Goal: Task Accomplishment & Management: Complete application form

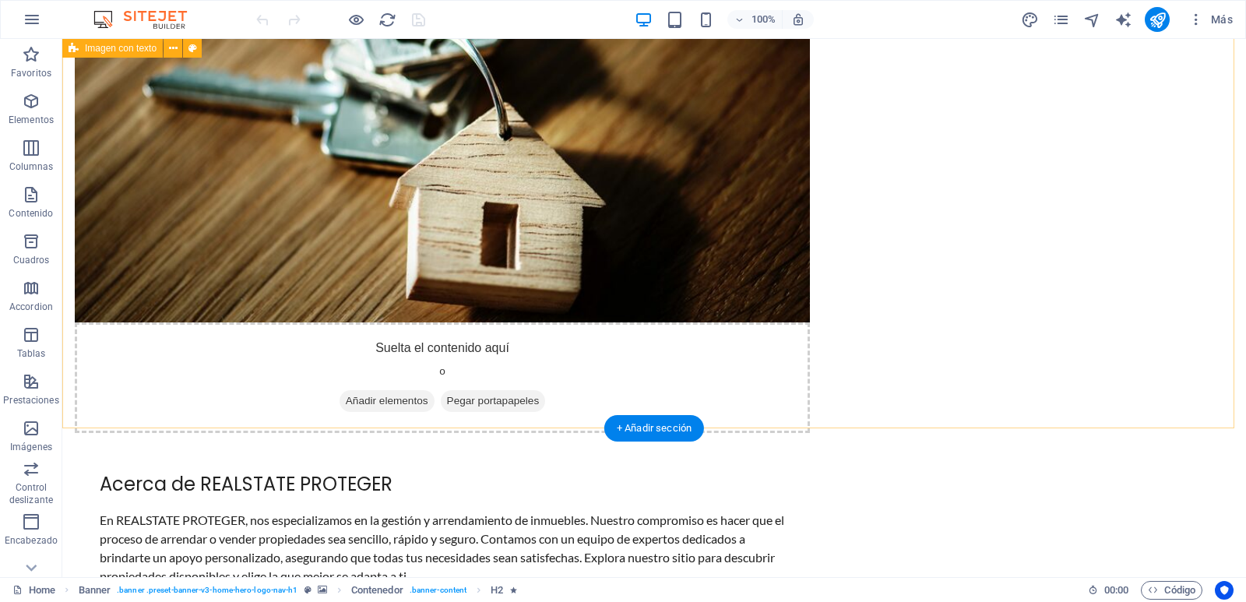
scroll to position [545, 0]
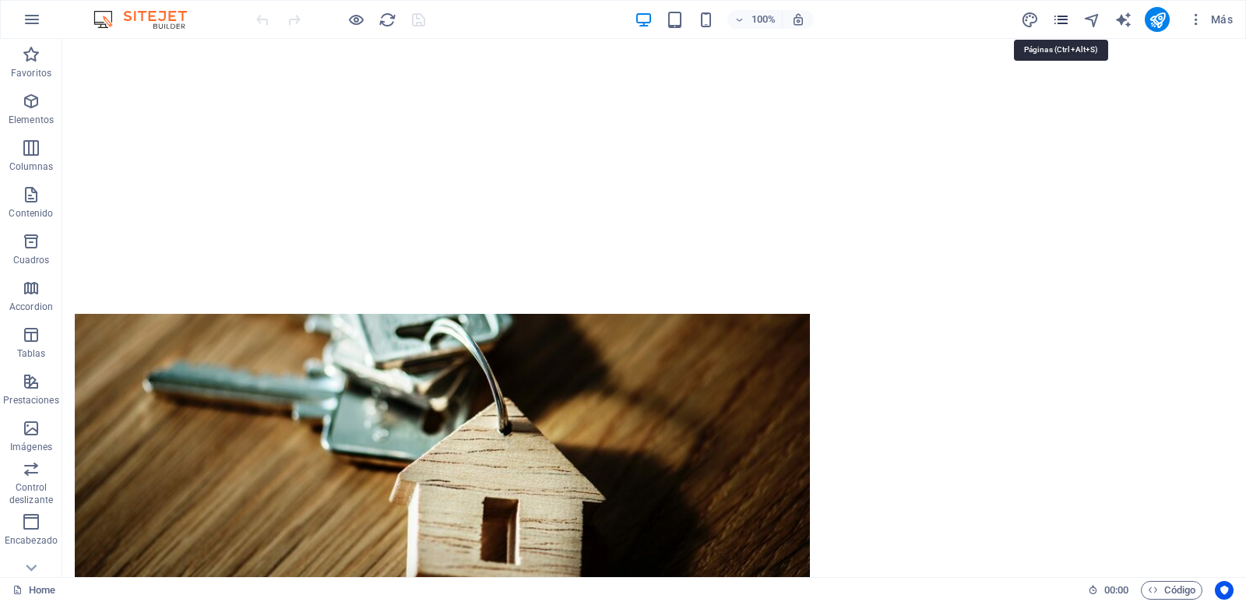
click at [1063, 15] on icon "pages" at bounding box center [1061, 20] width 18 height 18
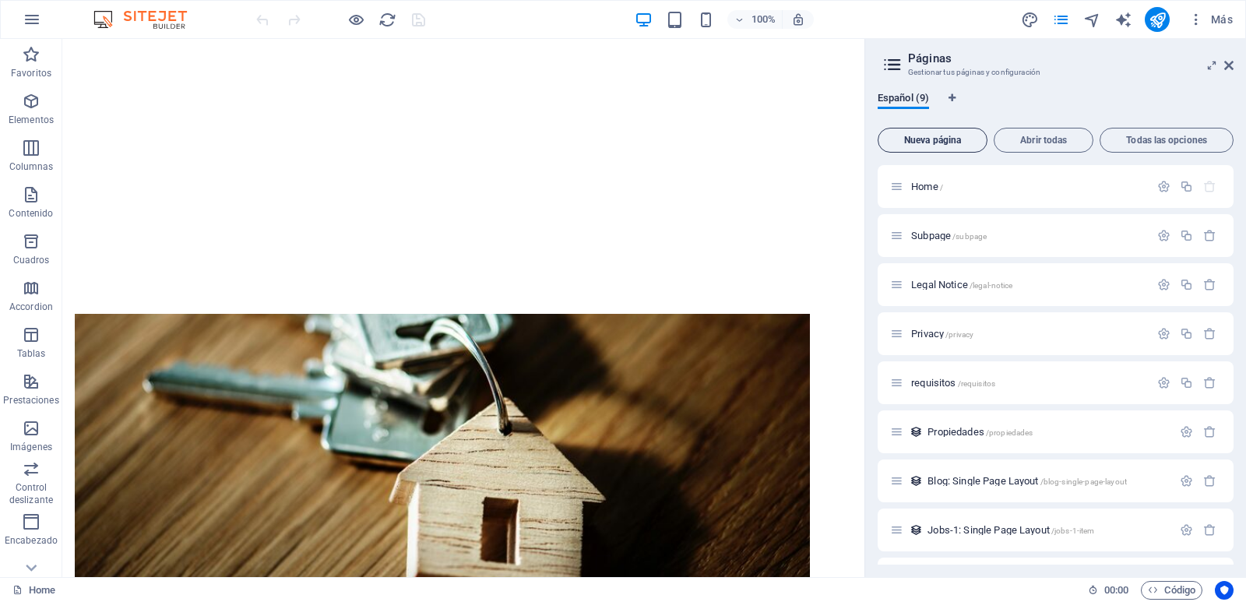
click at [969, 138] on span "Nueva página" at bounding box center [933, 140] width 96 height 9
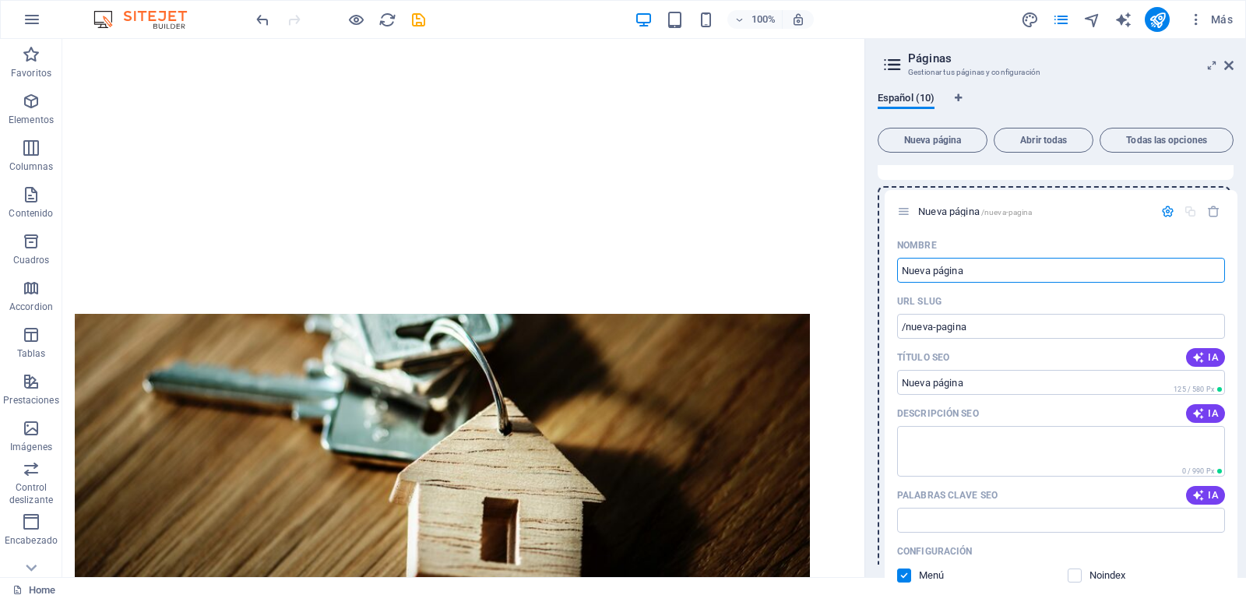
drag, startPoint x: 903, startPoint y: 301, endPoint x: 907, endPoint y: 207, distance: 94.3
click at [913, 204] on div "Home / Subpage /subpage Legal Notice /legal-notice Privacy /privacy requisitos …" at bounding box center [1056, 356] width 356 height 1027
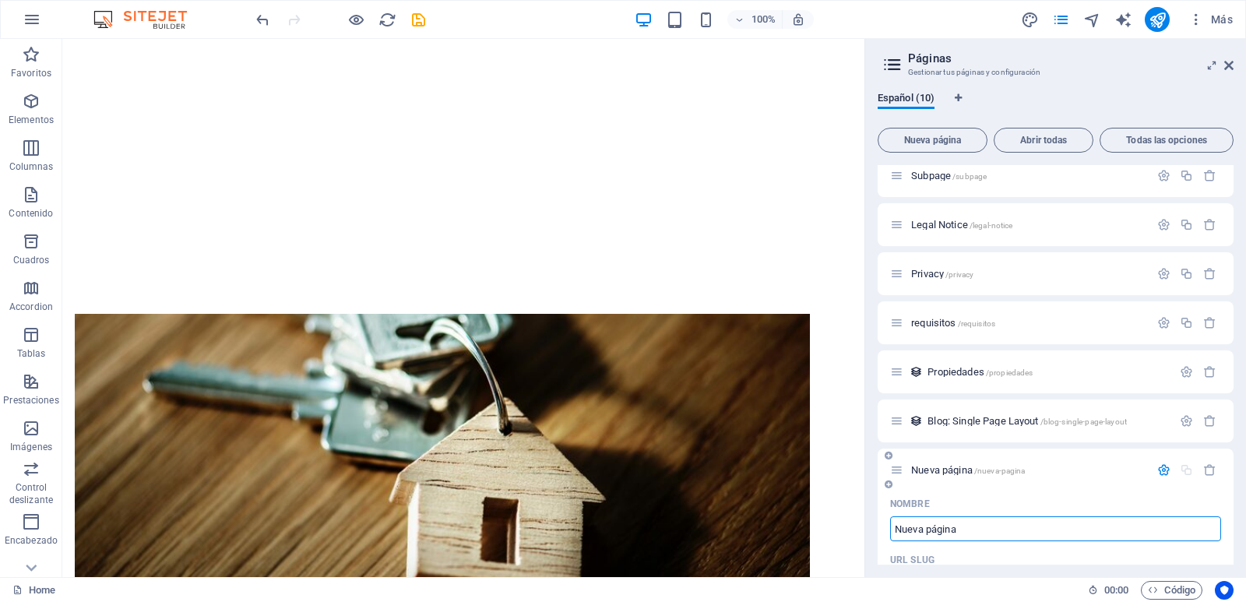
scroll to position [156, 0]
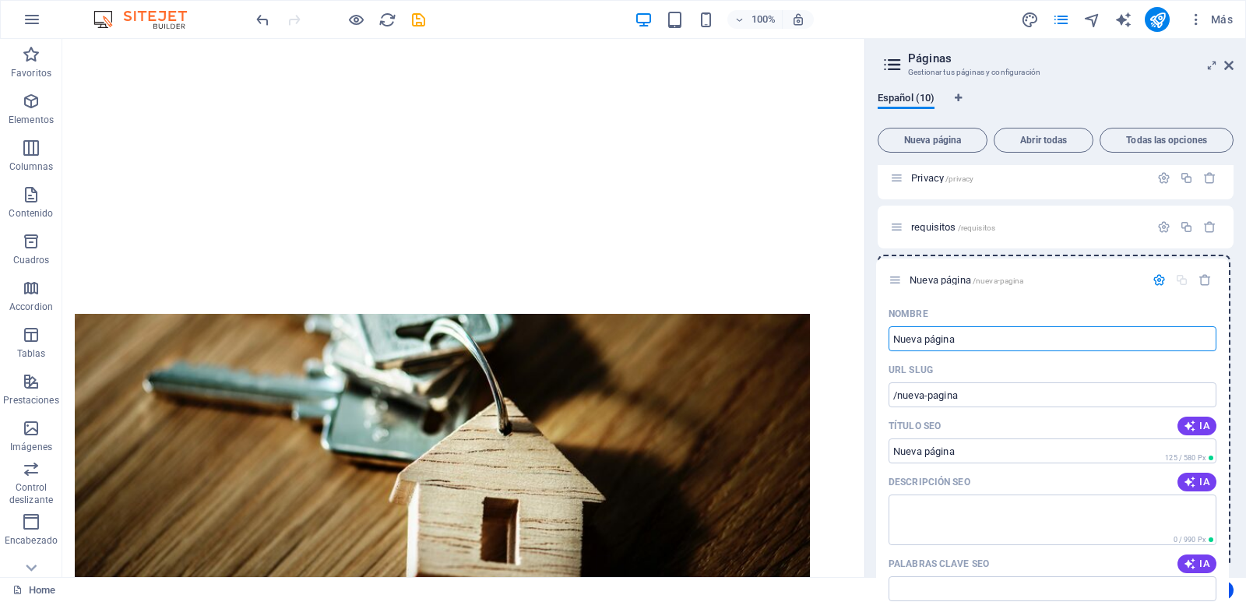
drag, startPoint x: 901, startPoint y: 376, endPoint x: 899, endPoint y: 277, distance: 98.9
click at [899, 277] on div "Home / Subpage /subpage Legal Notice /legal-notice Privacy /privacy requisitos …" at bounding box center [1056, 522] width 356 height 1027
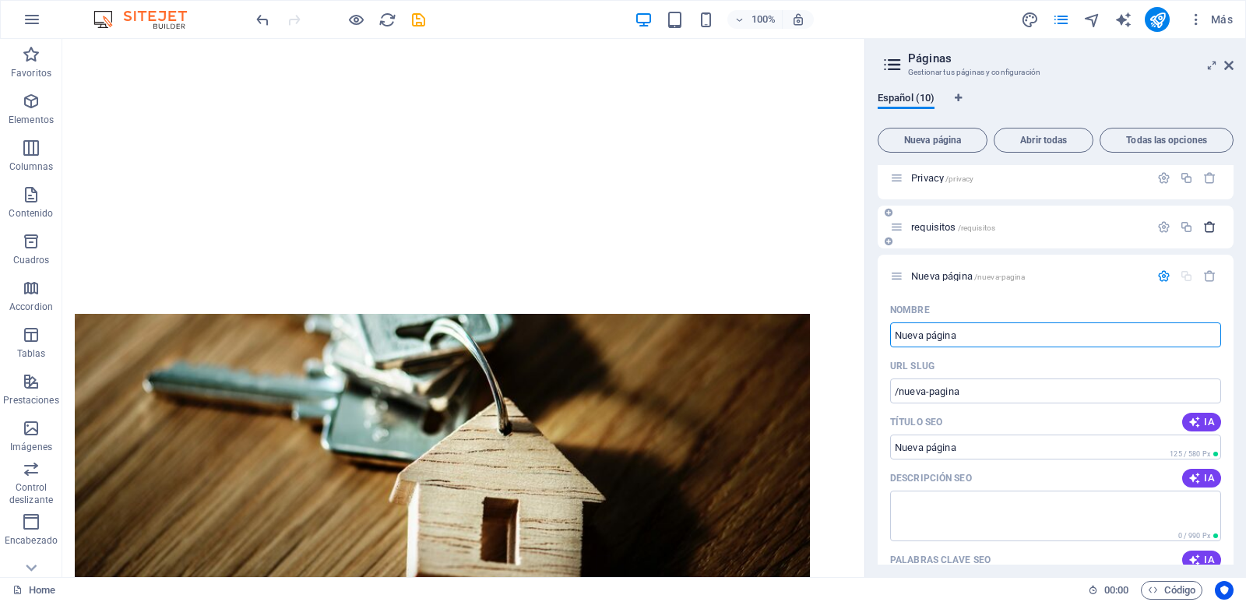
type input "d"
type input "D"
type input "/"
type input "d"
type input "/d"
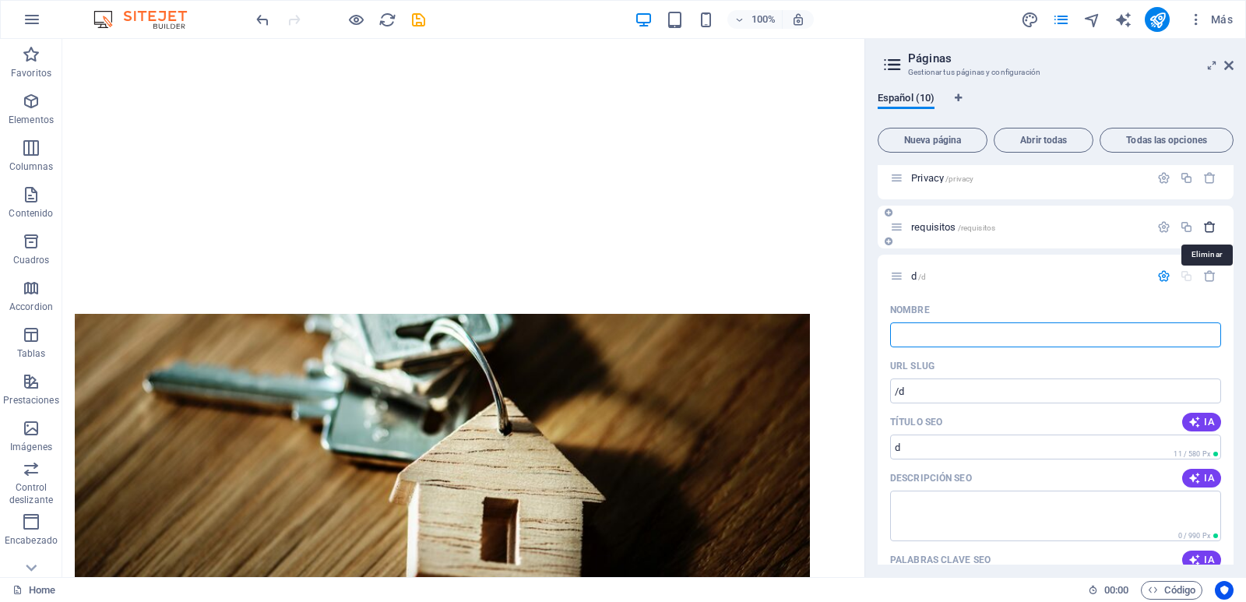
type input "d"
type input "/"
type input "Apli"
type input "/apli"
type input "Apli"
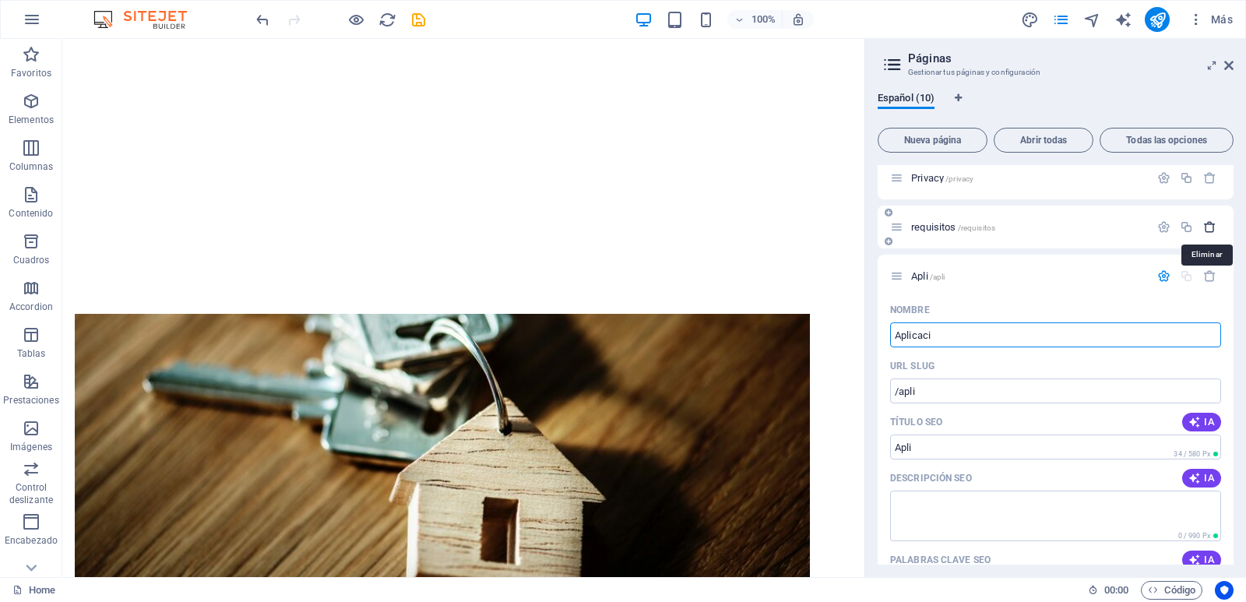
type input "Aplicacio"
type input "/aplicaci"
type input "Aplicaci"
type input "Aplicacion"
type input "/aplicacion"
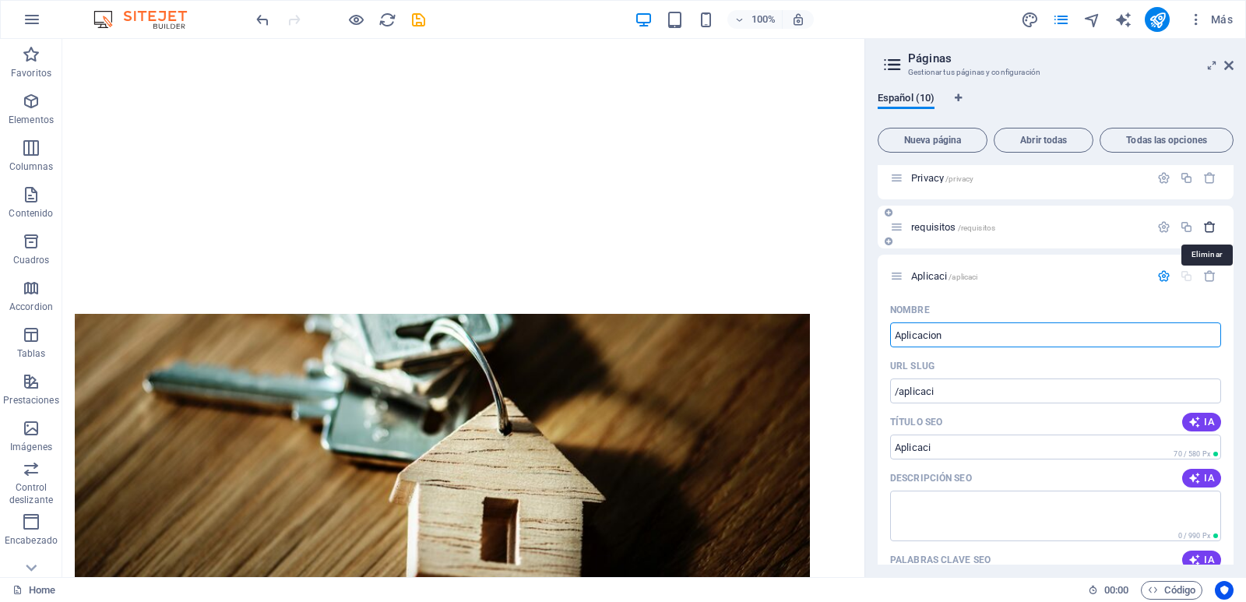
type input "Aplicacion"
type input "Aplicaciones"
type input "/aplicaciones"
type input "Aplicaciones"
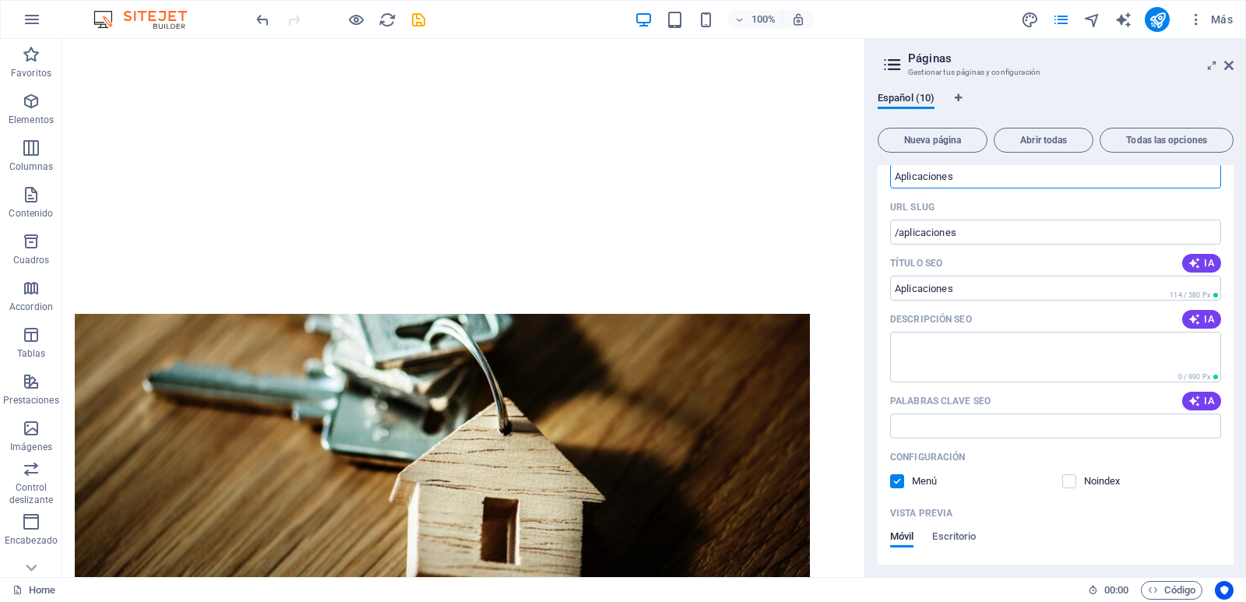
scroll to position [389, 0]
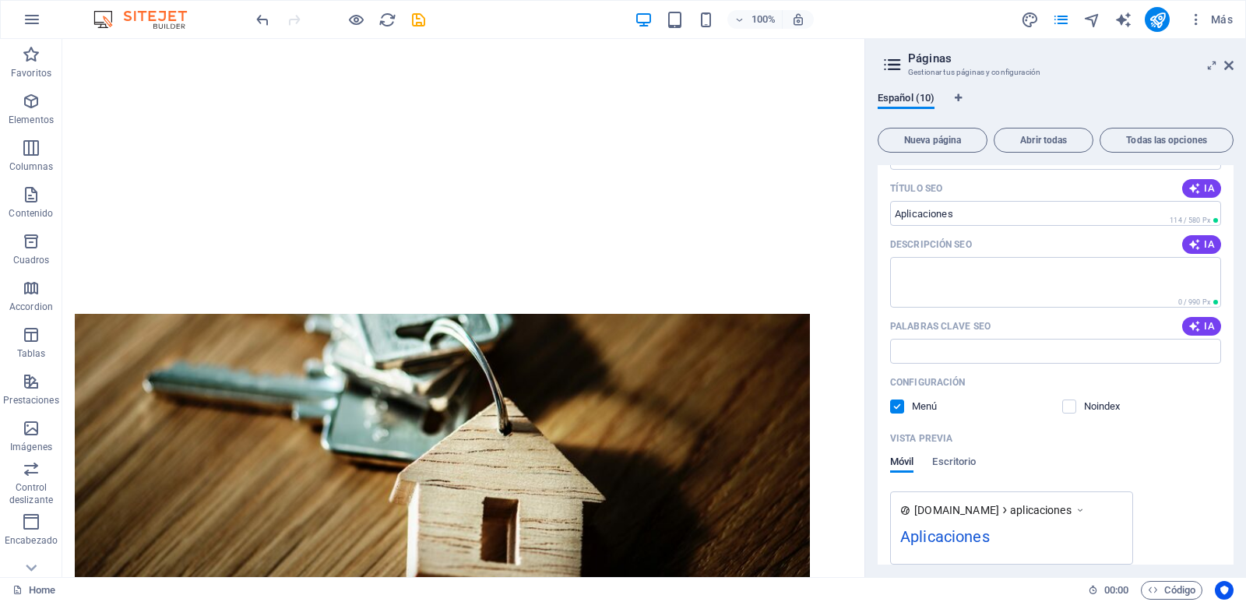
type input "Aplicaciones"
click at [898, 410] on label at bounding box center [897, 407] width 14 height 14
click at [0, 0] on input "checkbox" at bounding box center [0, 0] width 0 height 0
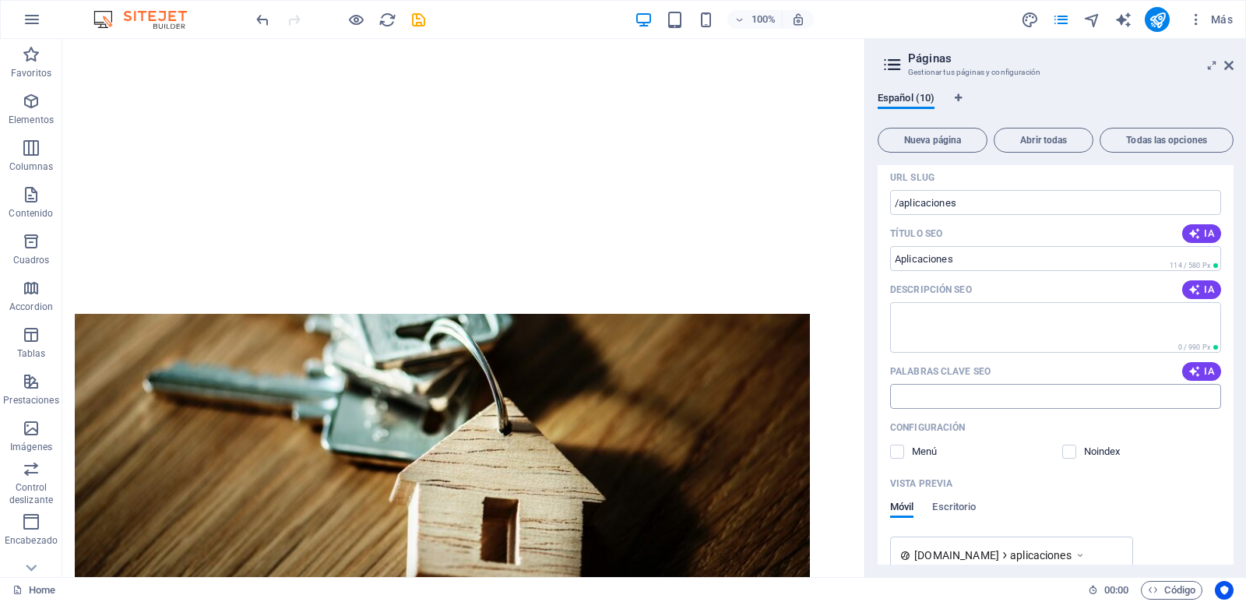
scroll to position [188, 0]
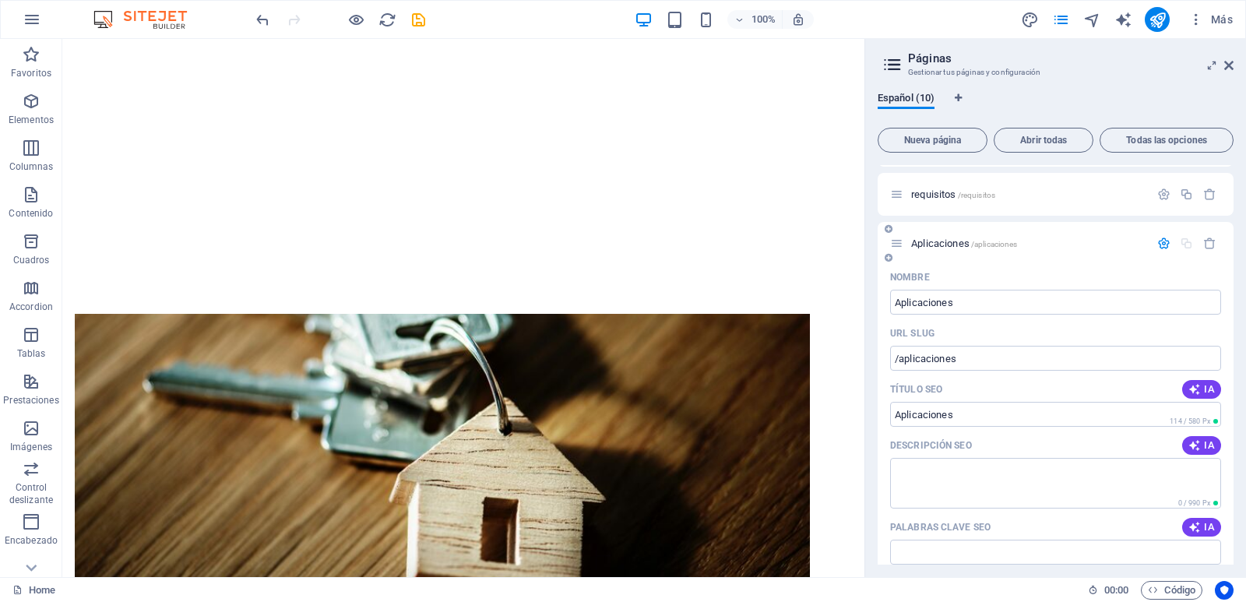
click at [1043, 257] on div "Aplicaciones /aplicaciones" at bounding box center [1056, 243] width 356 height 43
click at [1035, 241] on p "Aplicaciones /aplicaciones" at bounding box center [1028, 243] width 234 height 10
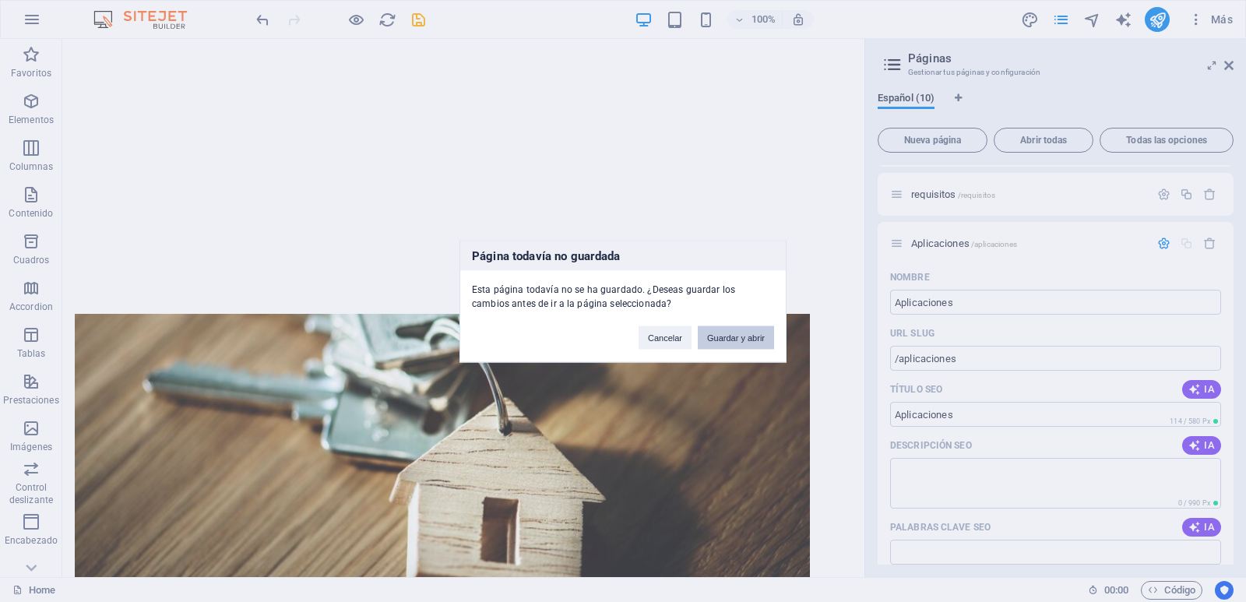
click at [720, 338] on button "Guardar y abrir" at bounding box center [736, 337] width 76 height 23
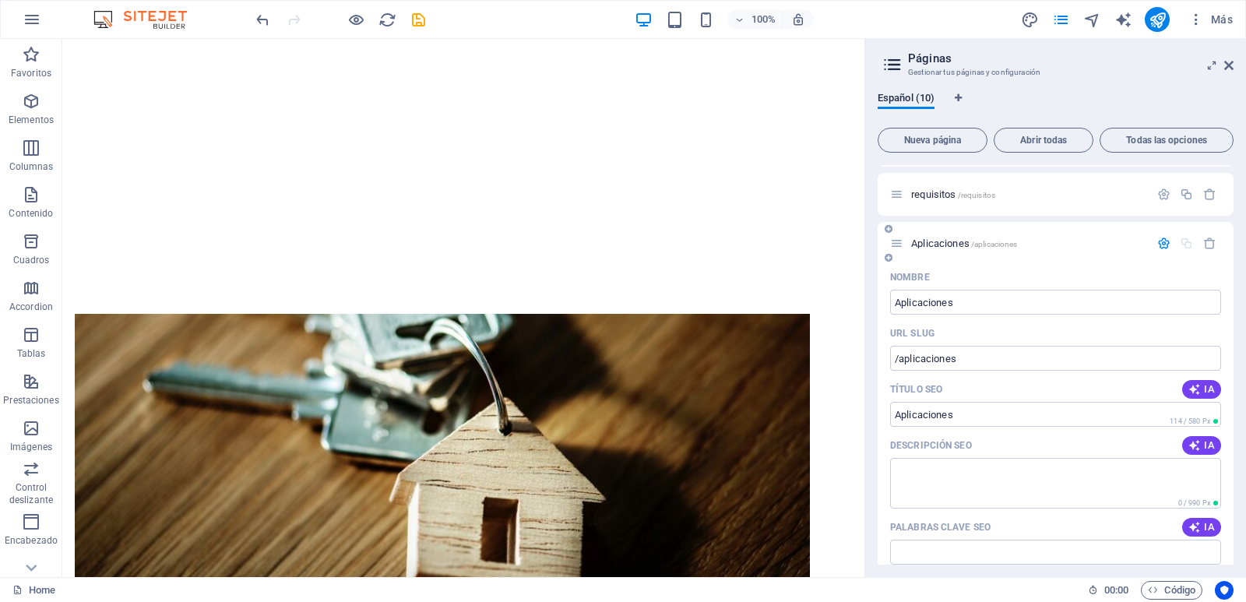
click at [946, 241] on span "Aplicaciones /aplicaciones" at bounding box center [964, 244] width 106 height 12
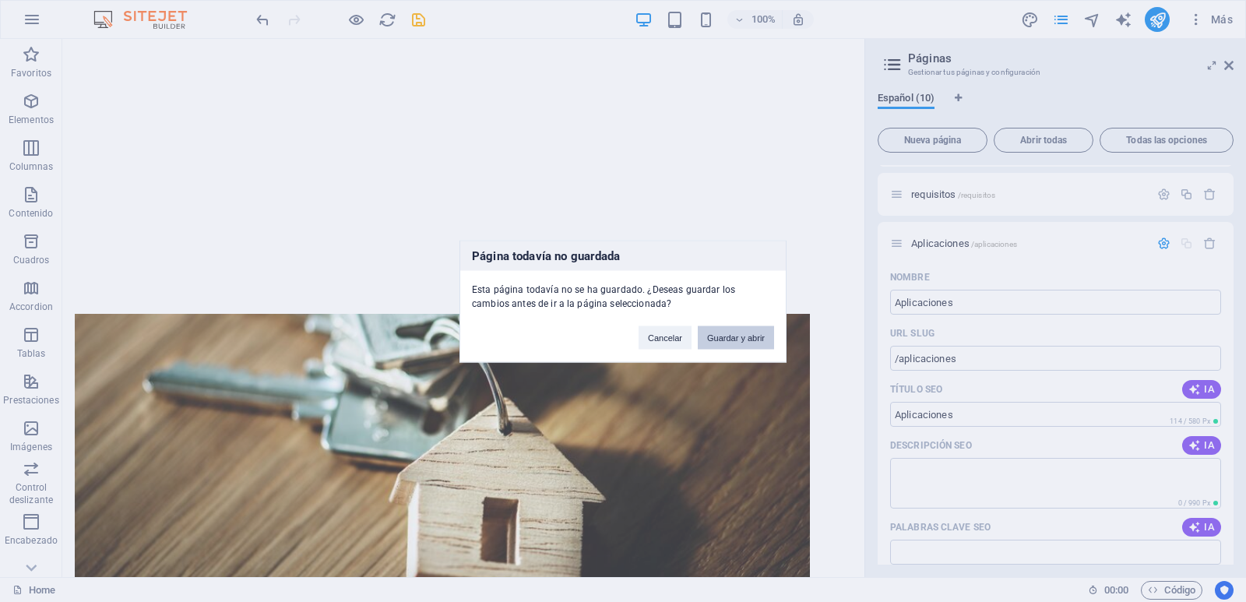
click at [739, 340] on button "Guardar y abrir" at bounding box center [736, 337] width 76 height 23
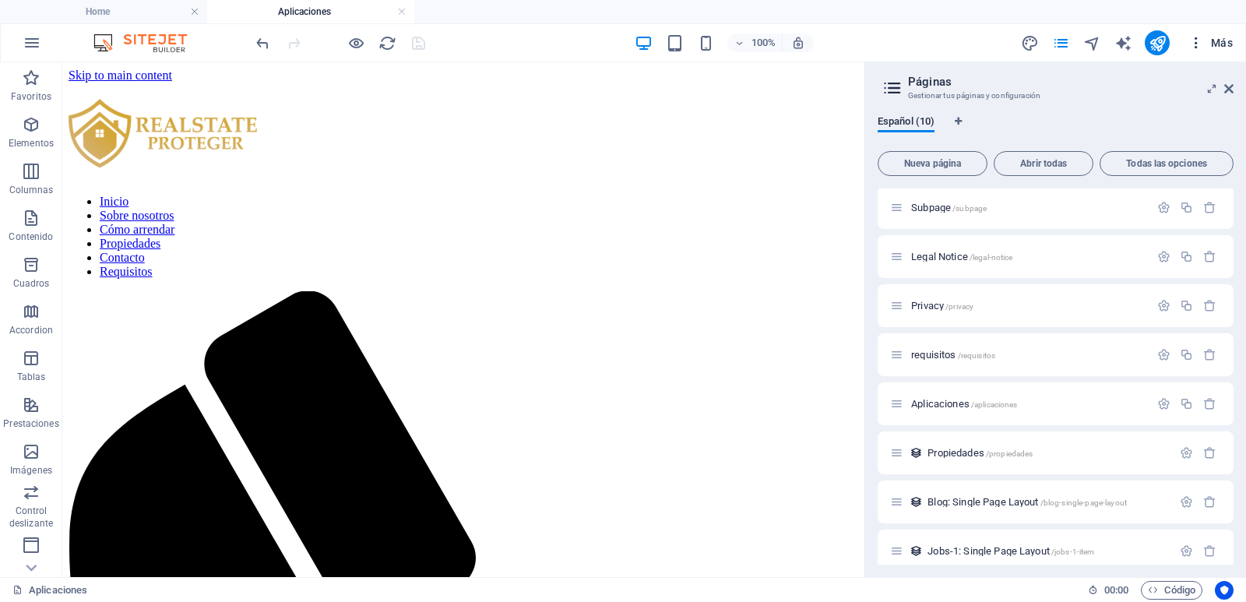
scroll to position [0, 0]
click at [1233, 86] on icon at bounding box center [1228, 89] width 9 height 12
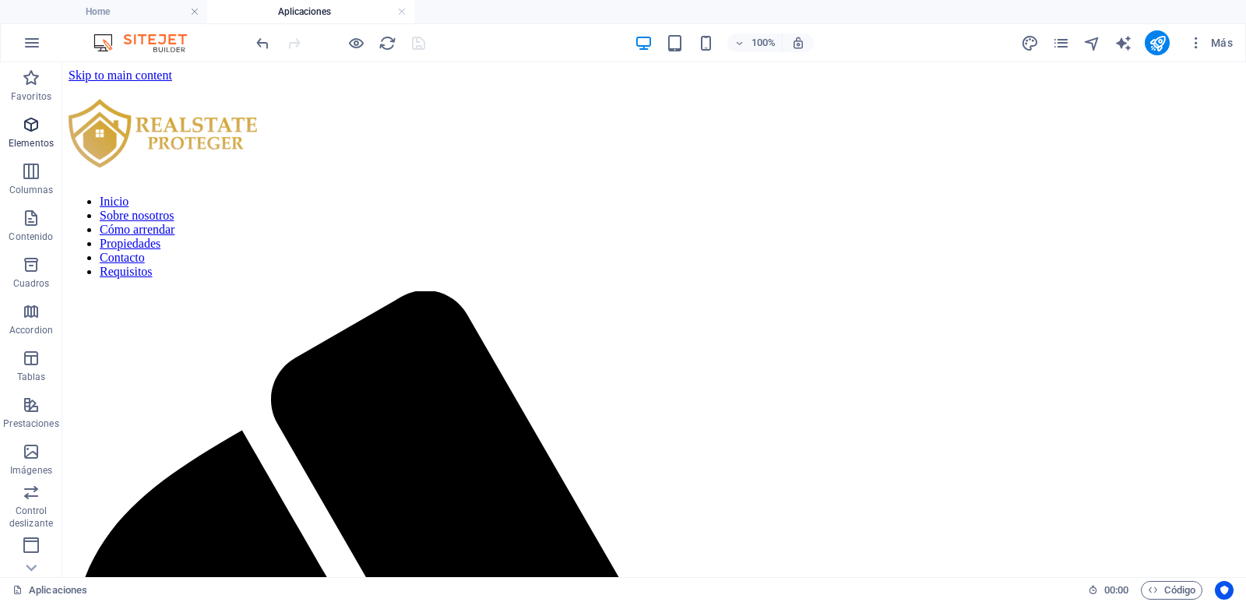
click at [27, 134] on span "Elementos" at bounding box center [31, 133] width 62 height 37
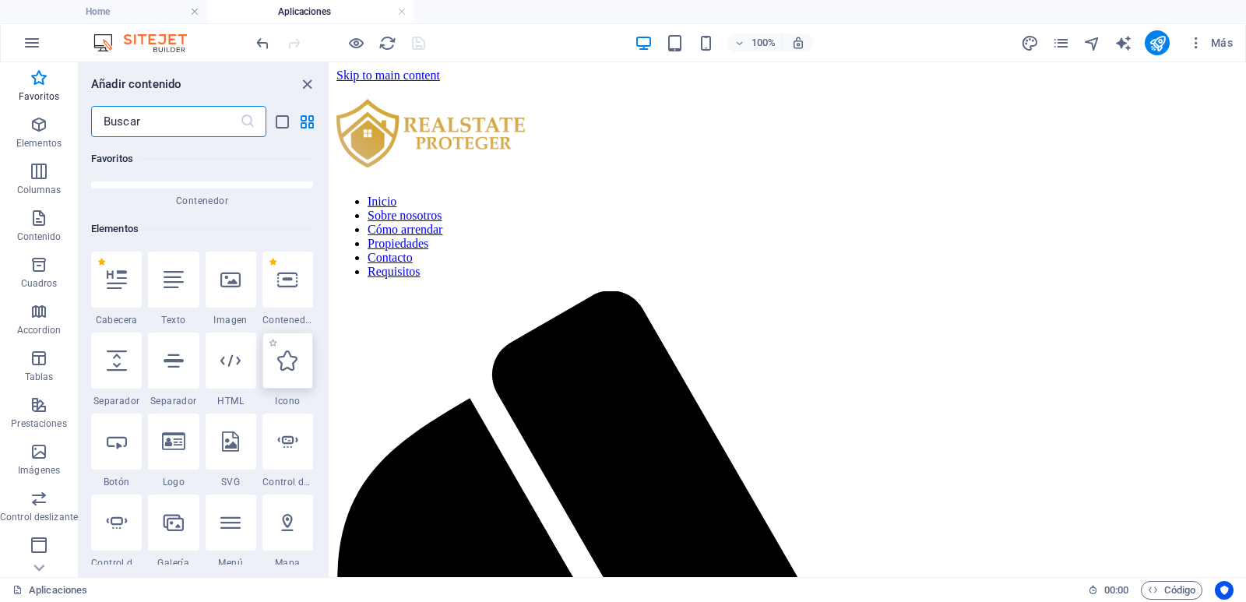
scroll to position [216, 0]
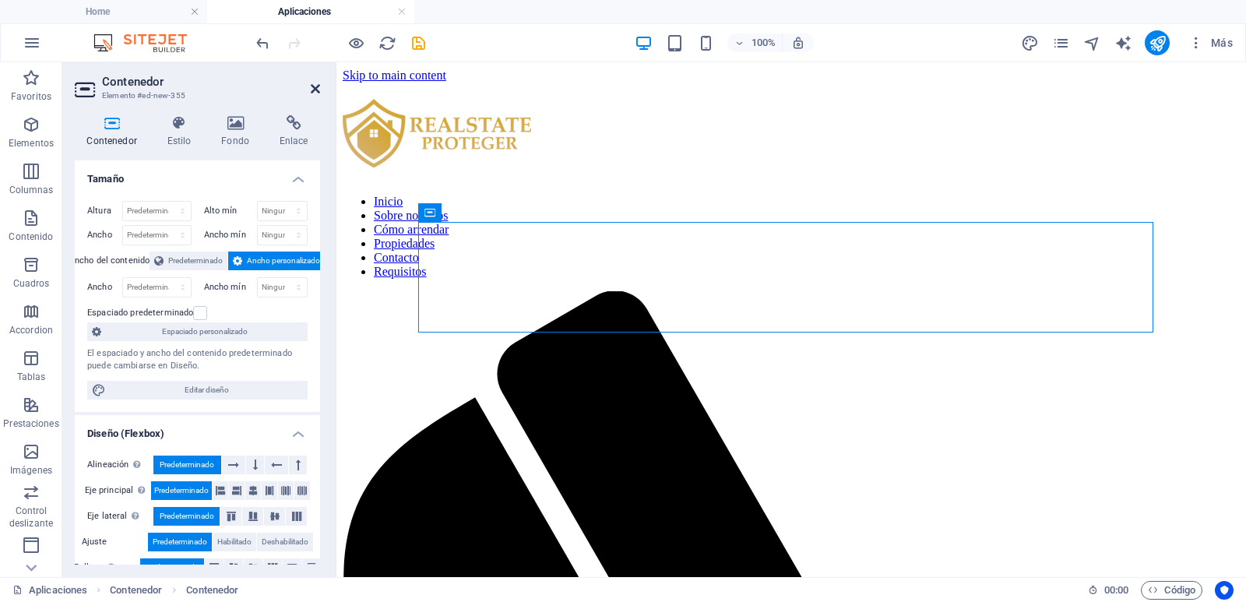
click at [312, 84] on icon at bounding box center [315, 89] width 9 height 12
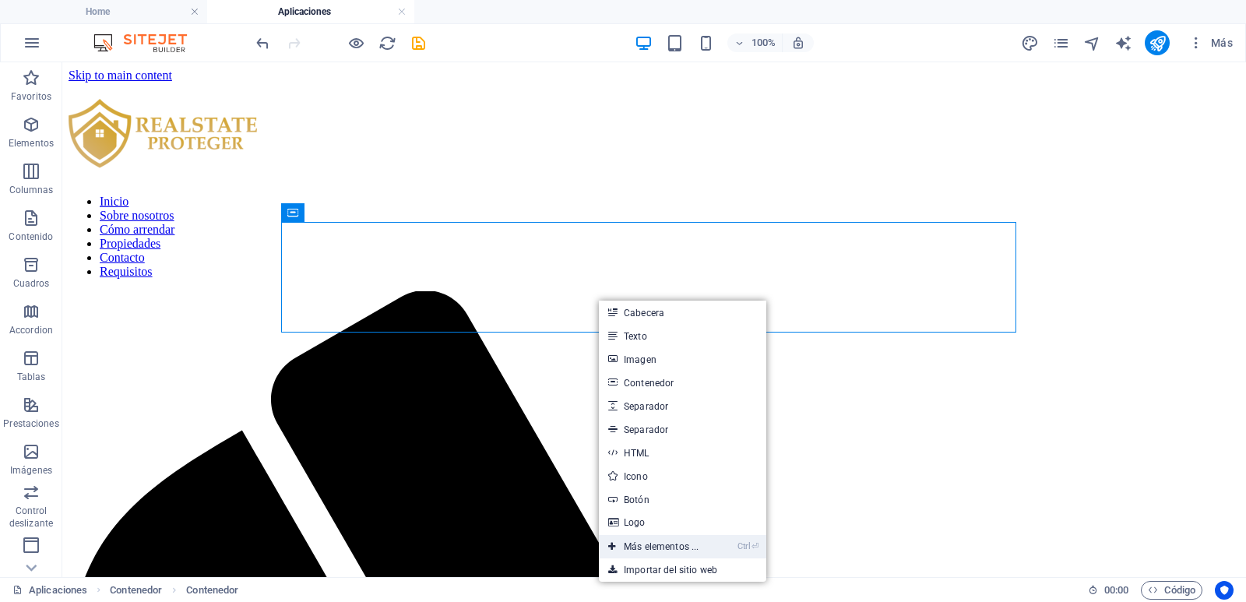
click at [680, 543] on link "Ctrl ⏎ Más elementos ..." at bounding box center [653, 546] width 109 height 23
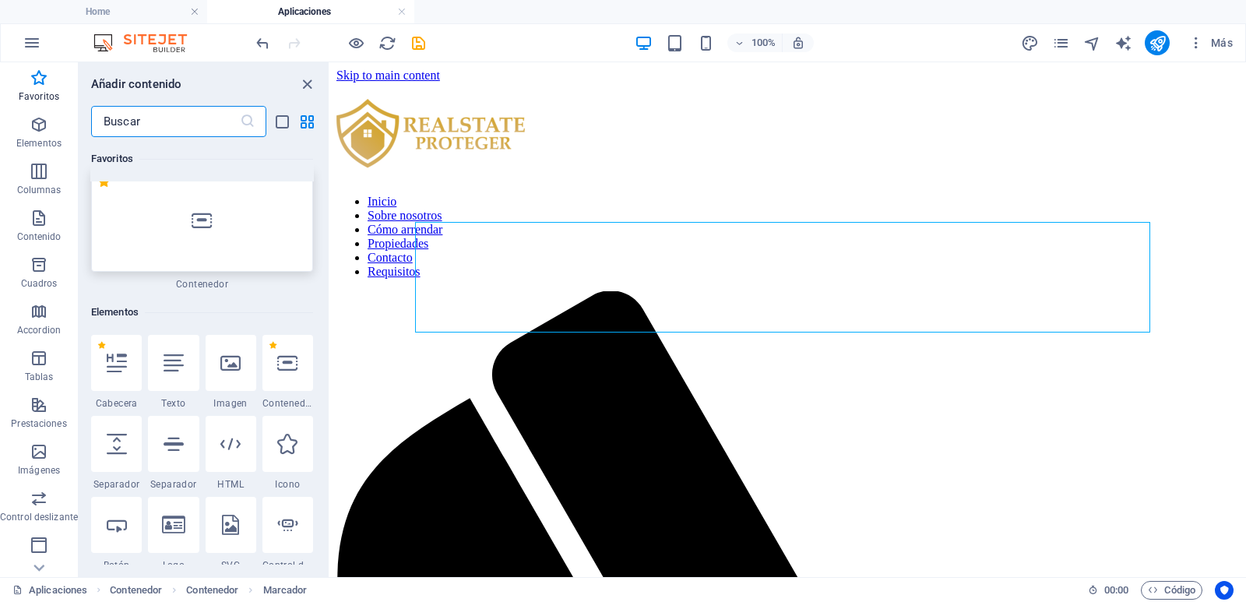
scroll to position [138, 0]
click at [181, 124] on input "text" at bounding box center [165, 121] width 149 height 31
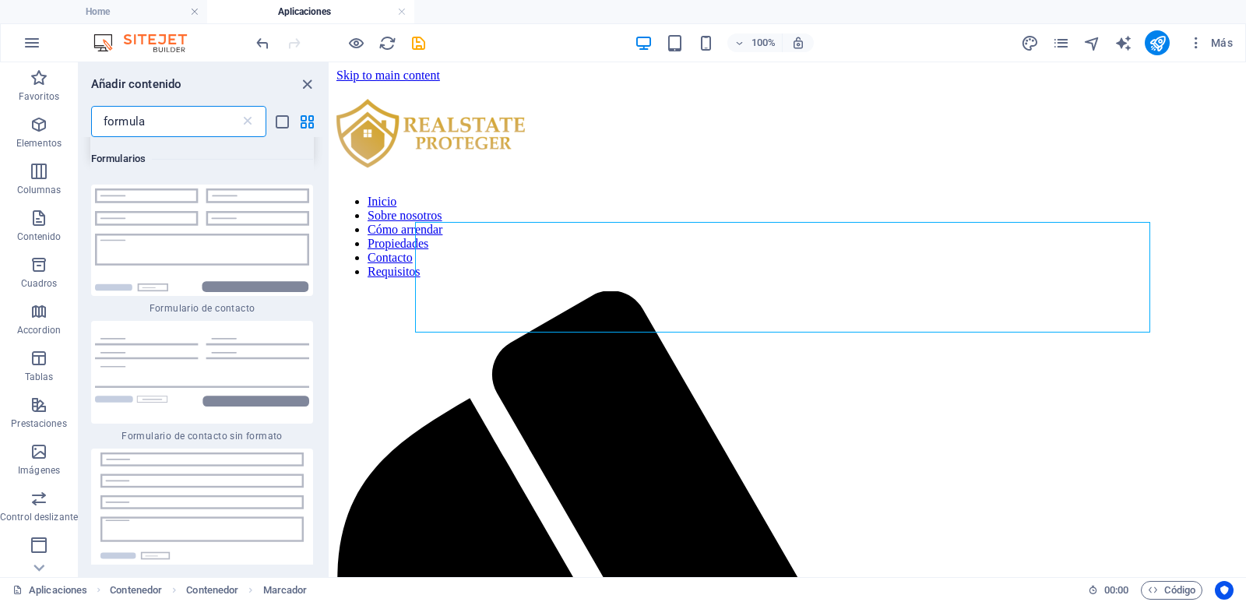
scroll to position [0, 0]
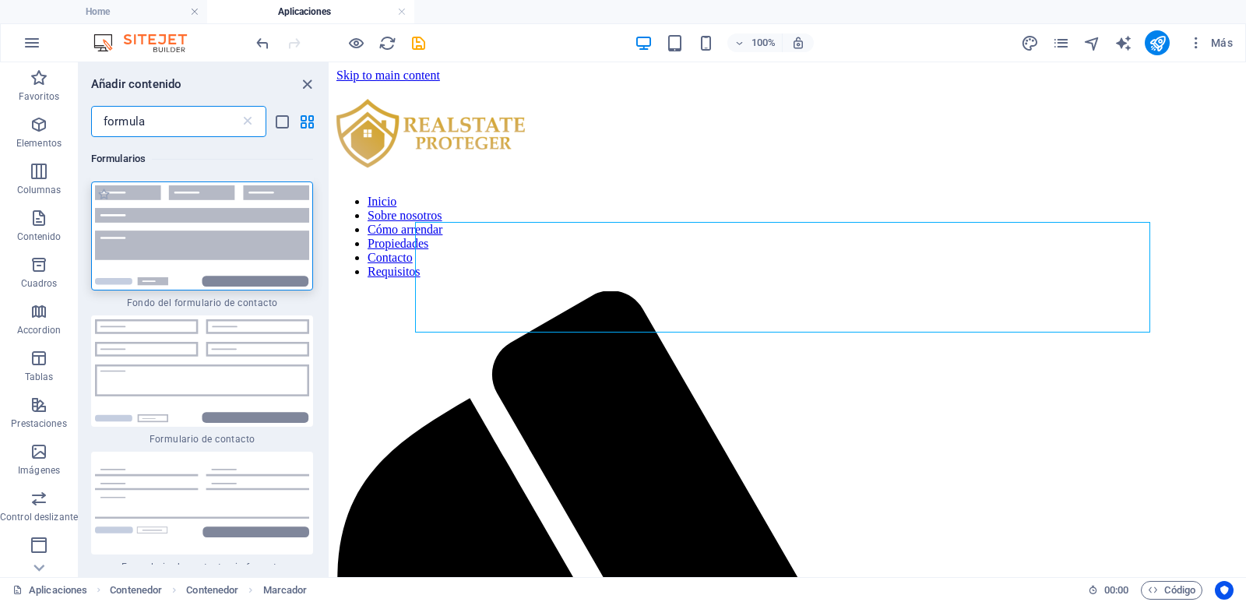
type input "formula"
click at [206, 240] on img at bounding box center [202, 235] width 214 height 101
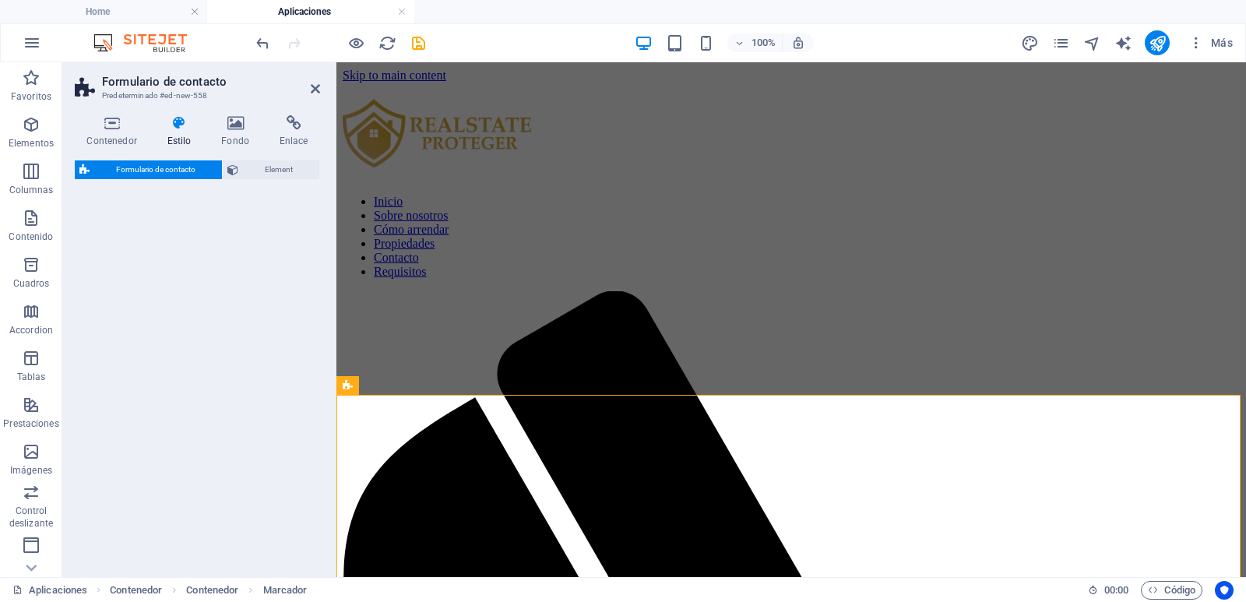
select select "rem"
select select "preset-contact-form-v3-background"
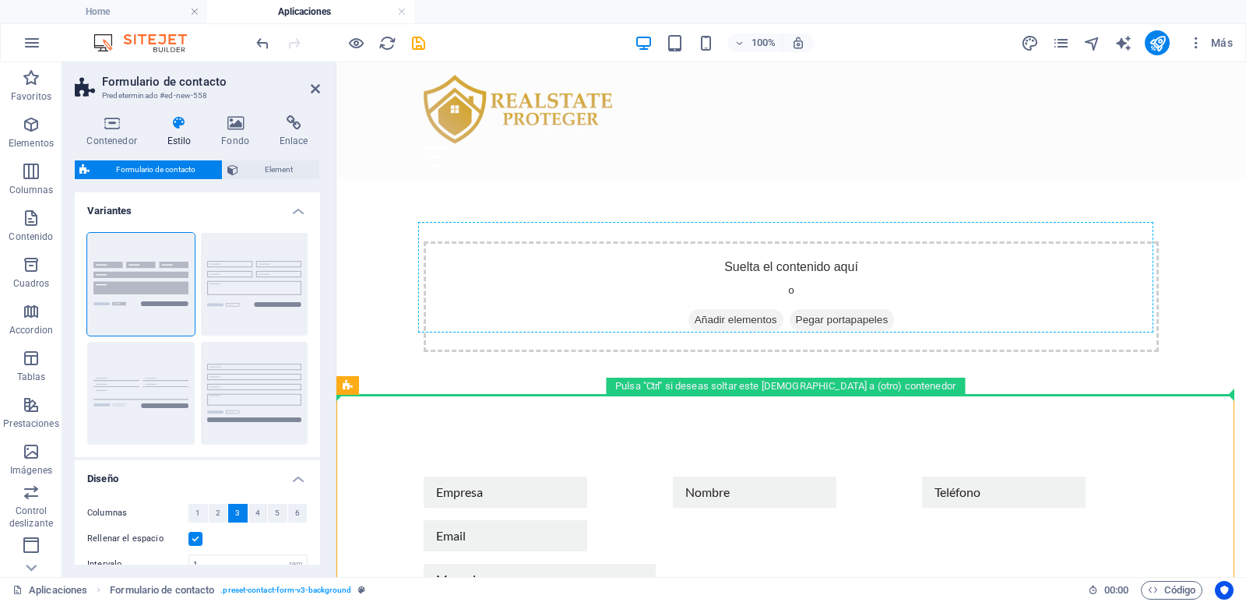
drag, startPoint x: 470, startPoint y: 385, endPoint x: 636, endPoint y: 301, distance: 186.7
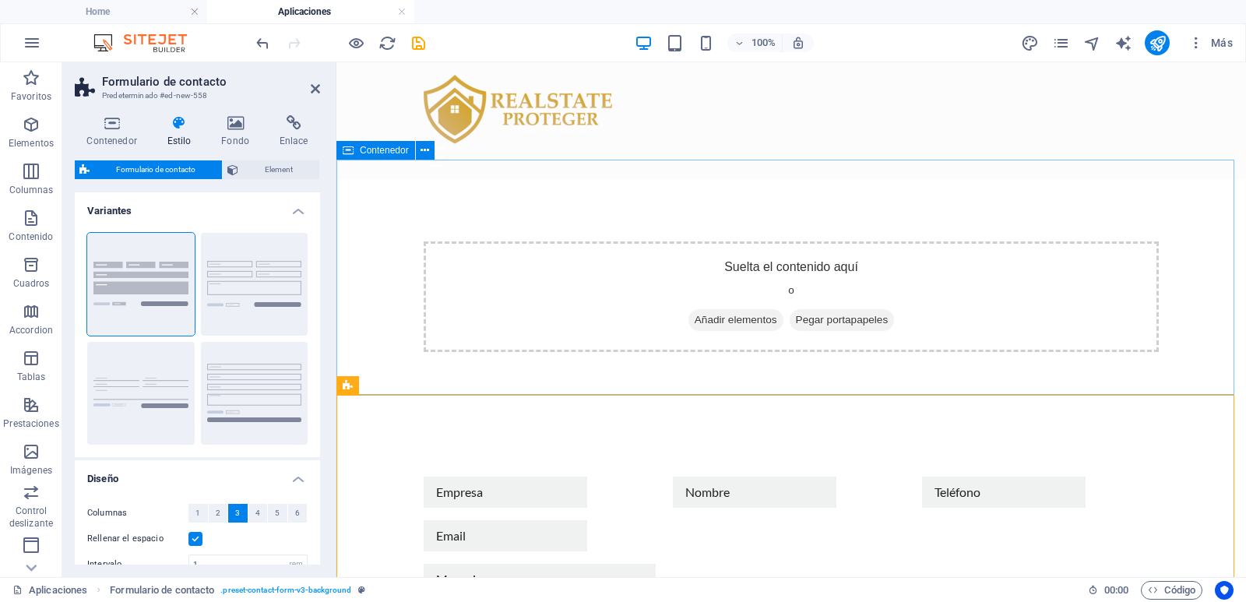
click at [804, 196] on div "Suelta el contenido aquí o Añadir elementos Pegar portapapeles" at bounding box center [791, 296] width 910 height 235
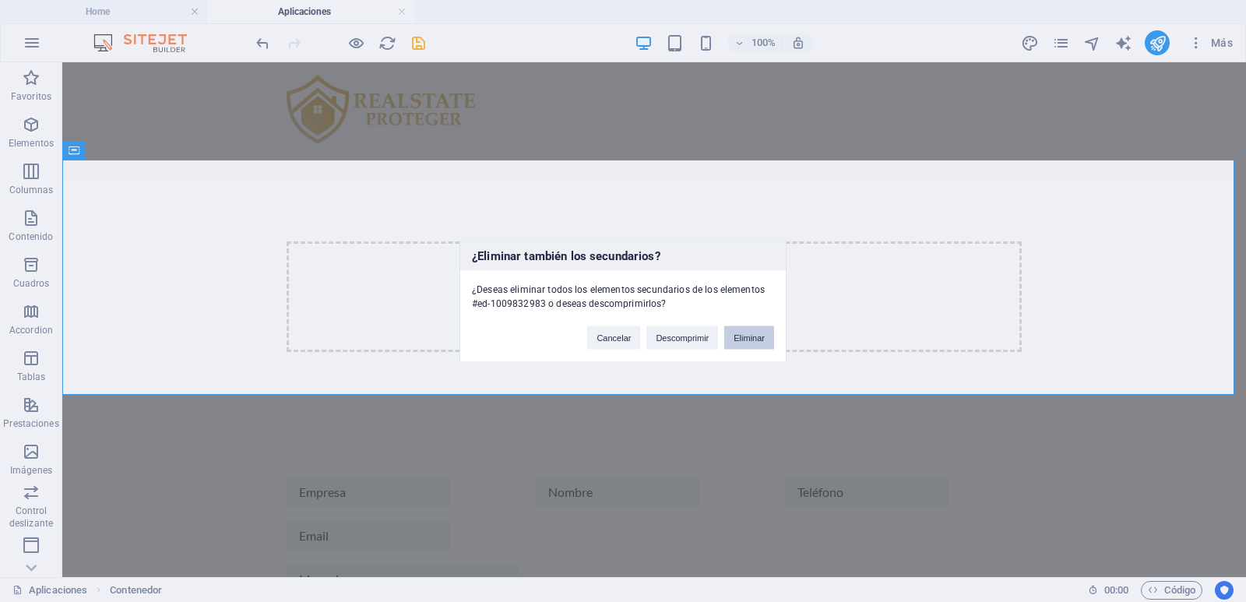
click at [745, 336] on button "Eliminar" at bounding box center [749, 337] width 50 height 23
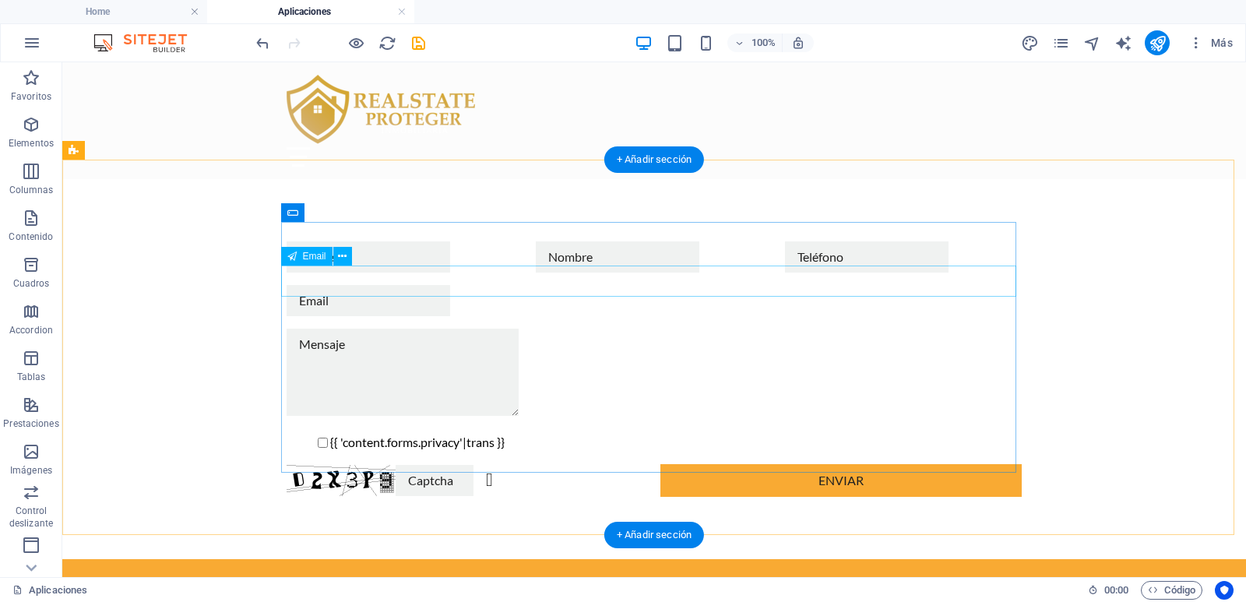
click at [634, 294] on div at bounding box center [654, 300] width 735 height 31
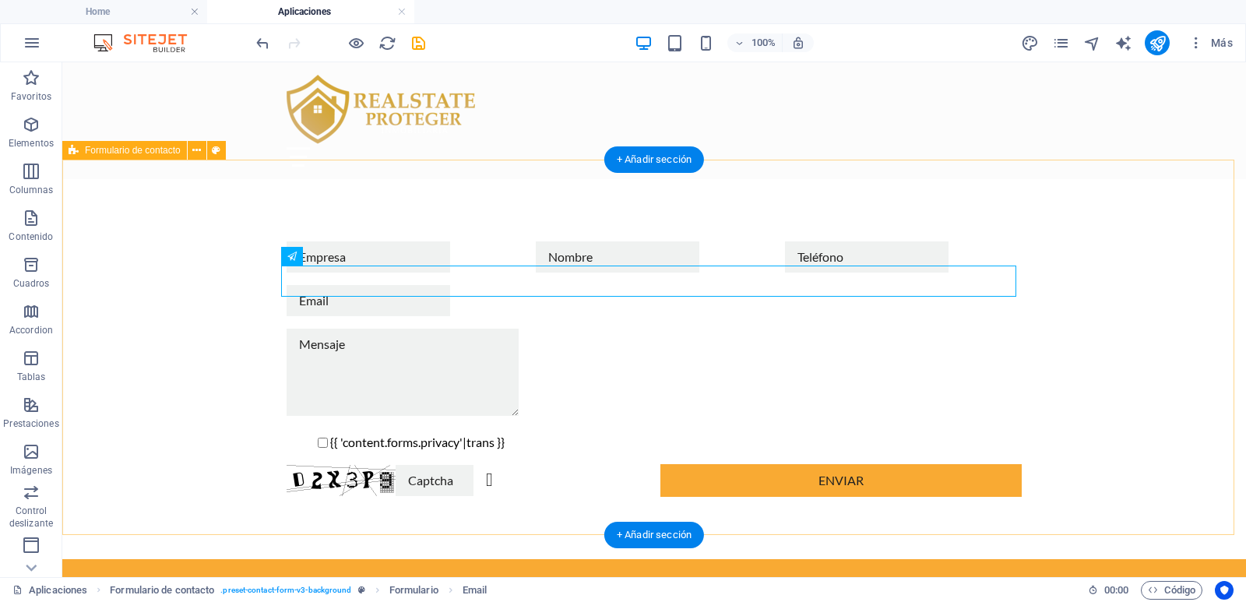
click at [540, 189] on div "{{ 'content.forms.privacy'|trans }} ¿Ilegible? Regenerar Enviar" at bounding box center [654, 369] width 1184 height 380
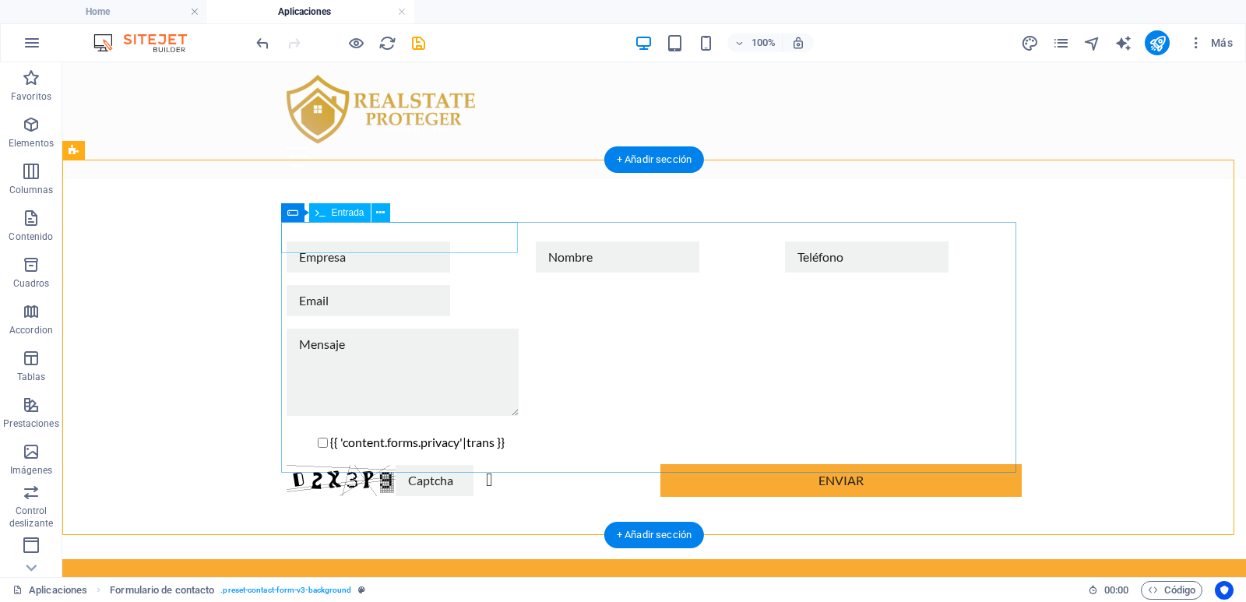
click at [378, 241] on div at bounding box center [405, 256] width 237 height 31
click at [392, 298] on div "{{ 'content.forms.privacy'|trans }} ¿Ilegible? Regenerar Enviar" at bounding box center [654, 369] width 735 height 268
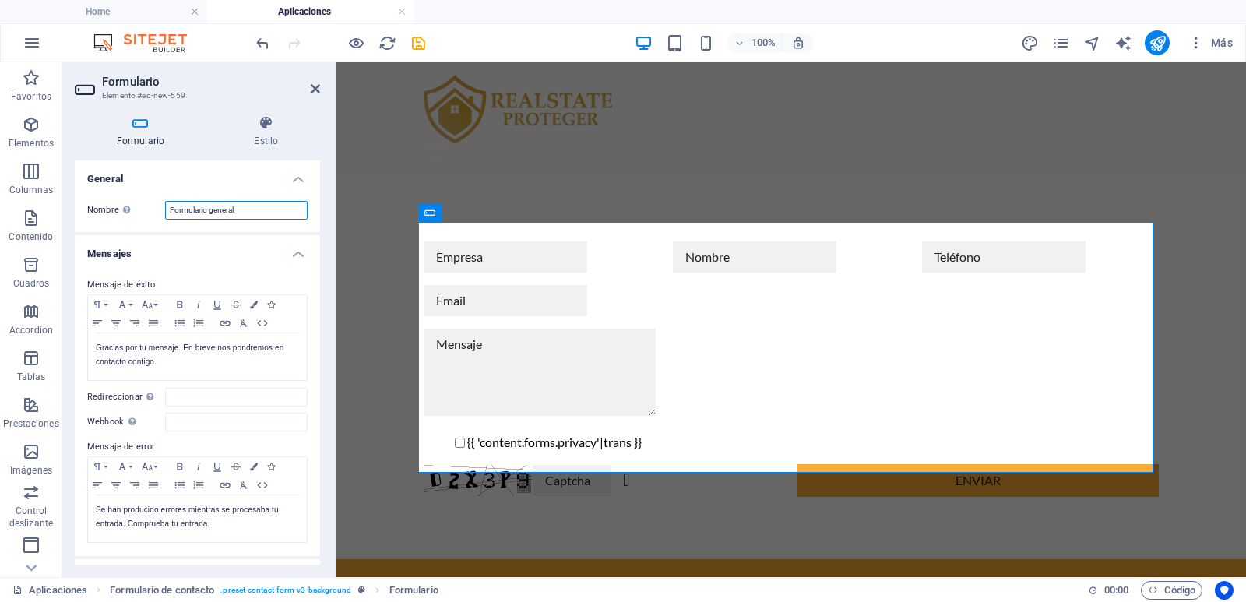
drag, startPoint x: 242, startPoint y: 209, endPoint x: 121, endPoint y: 199, distance: 121.9
click at [115, 207] on div "Nombre Define un nombre para el formulario. Formulario general" at bounding box center [197, 210] width 220 height 19
type input "Formulario Aplicación Arriendos"
click at [193, 161] on h4 "General" at bounding box center [197, 174] width 245 height 28
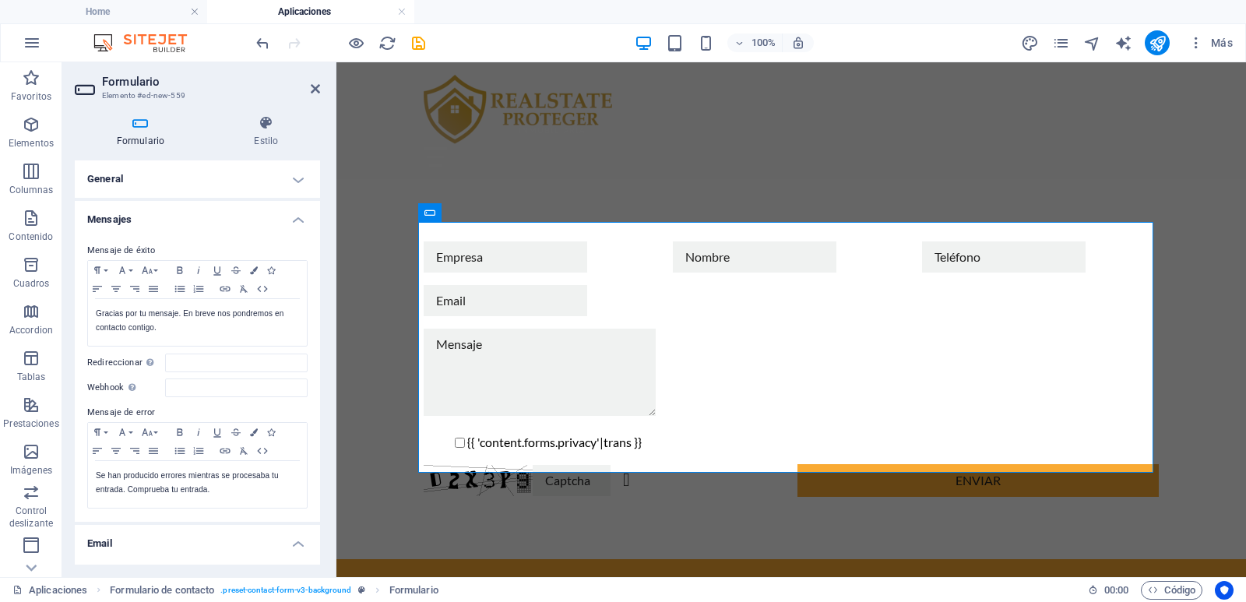
click at [193, 161] on h4 "General" at bounding box center [197, 178] width 245 height 37
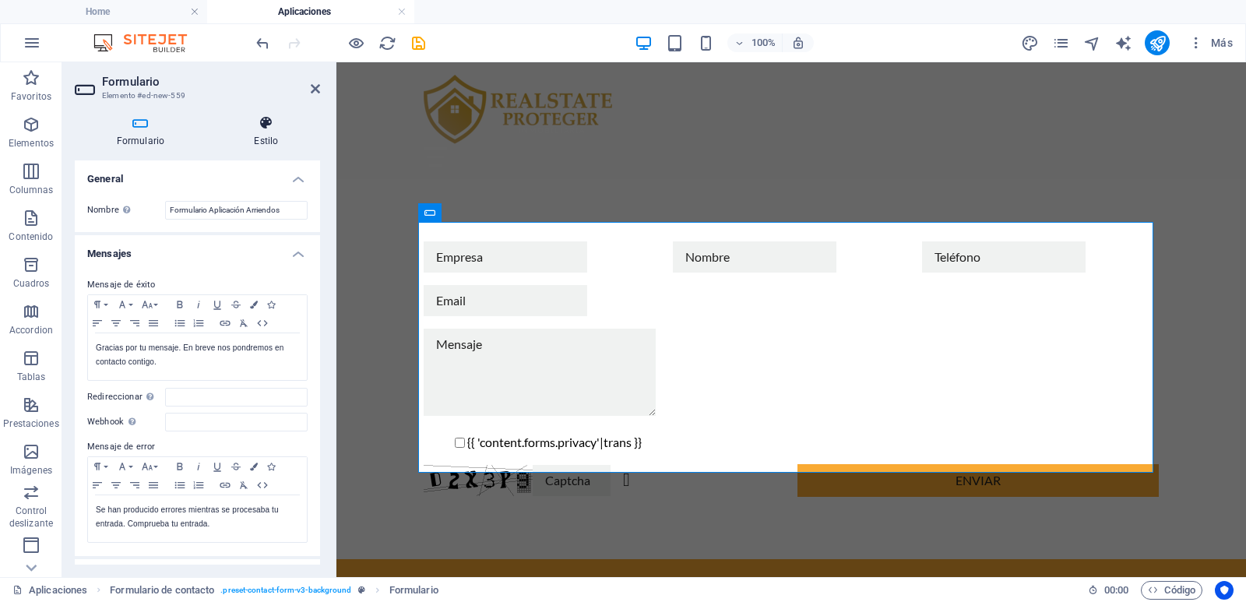
click at [259, 143] on h4 "Estilo" at bounding box center [266, 131] width 107 height 33
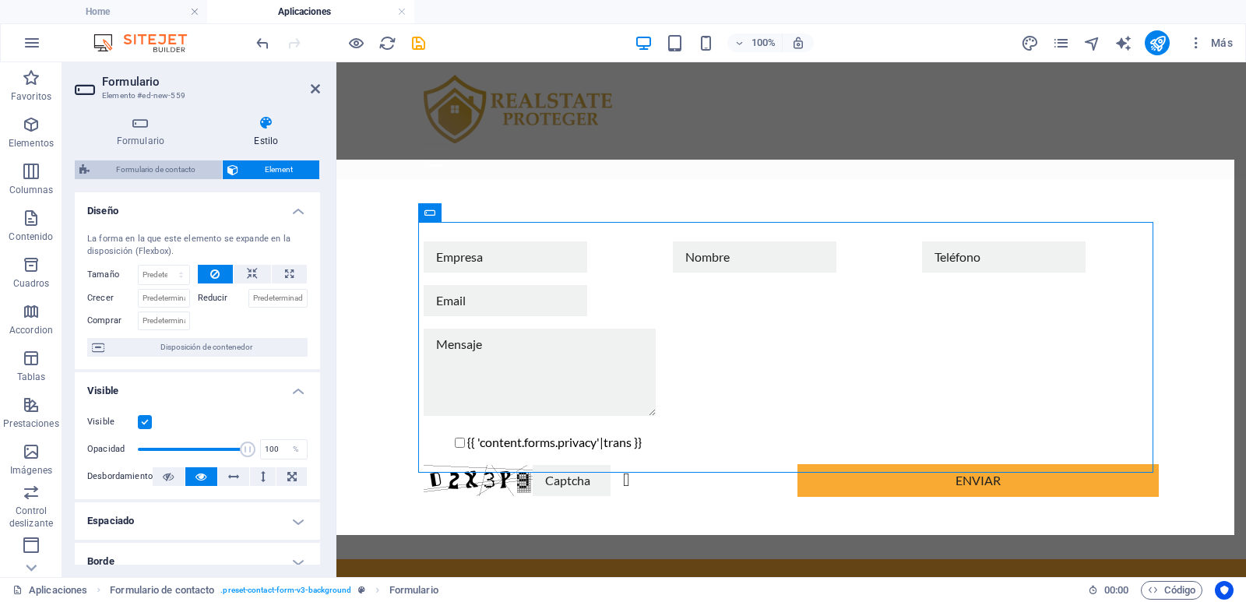
click at [160, 164] on span "Formulario de contacto" at bounding box center [155, 169] width 123 height 19
select select "rem"
select select "preset-contact-form-v3-background"
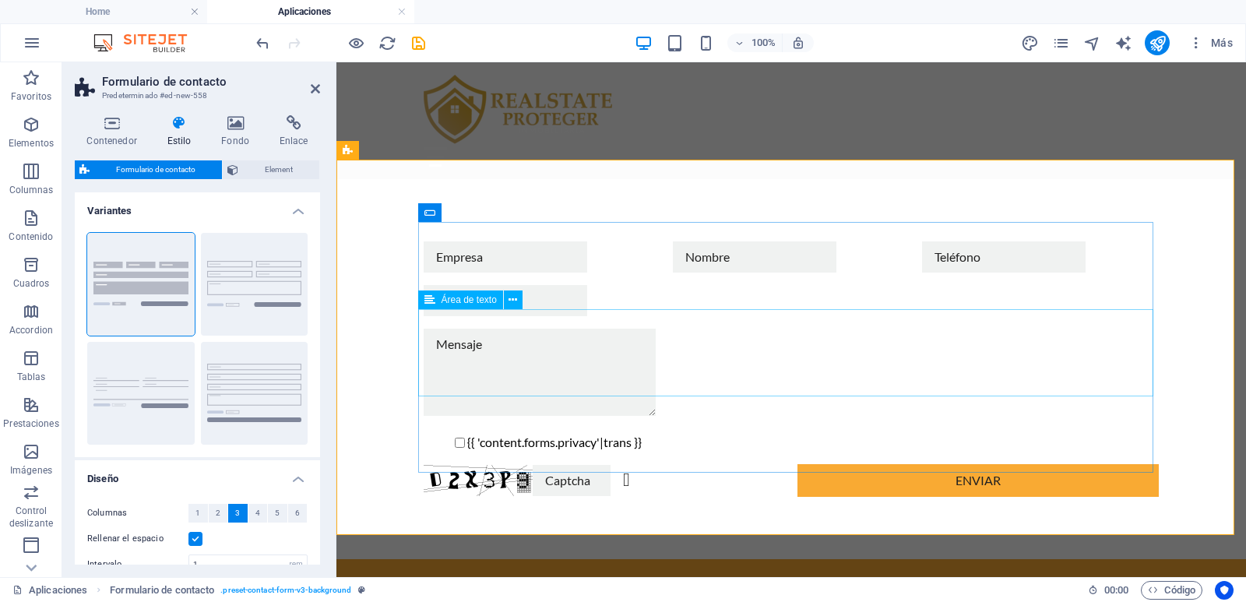
click at [535, 379] on textarea at bounding box center [540, 372] width 232 height 87
click at [475, 241] on input "text" at bounding box center [506, 256] width 164 height 31
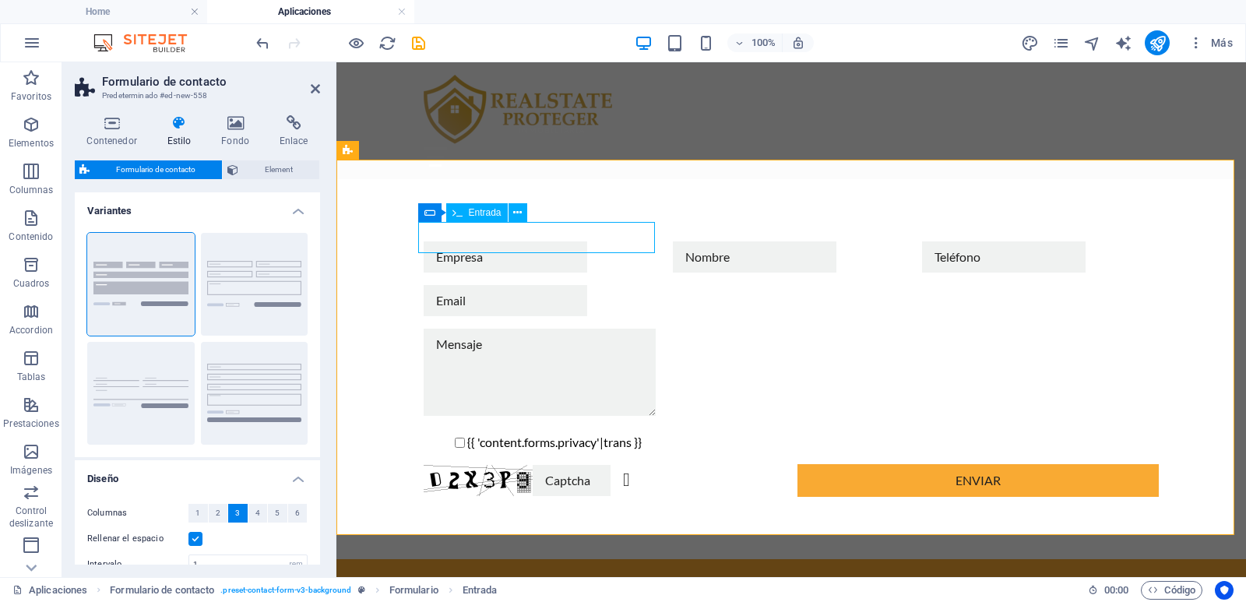
click at [475, 241] on input "text" at bounding box center [506, 256] width 164 height 31
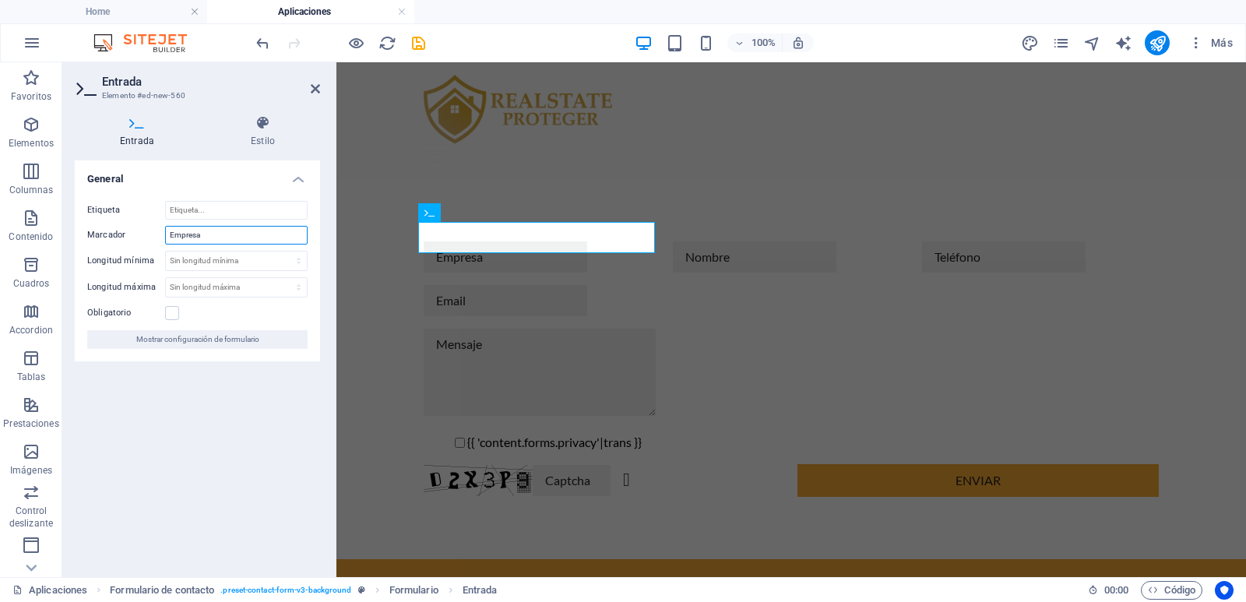
drag, startPoint x: 217, startPoint y: 236, endPoint x: 153, endPoint y: 232, distance: 64.0
click at [153, 232] on div "Marcador Empresa" at bounding box center [197, 235] width 220 height 19
click at [226, 209] on input "Etiqueta" at bounding box center [236, 210] width 143 height 19
drag, startPoint x: 219, startPoint y: 234, endPoint x: 109, endPoint y: 214, distance: 111.7
click at [109, 214] on div "Etiqueta Marcador Empresa Longitud mínima Sin longitud mínima carácteres Longit…" at bounding box center [197, 274] width 245 height 173
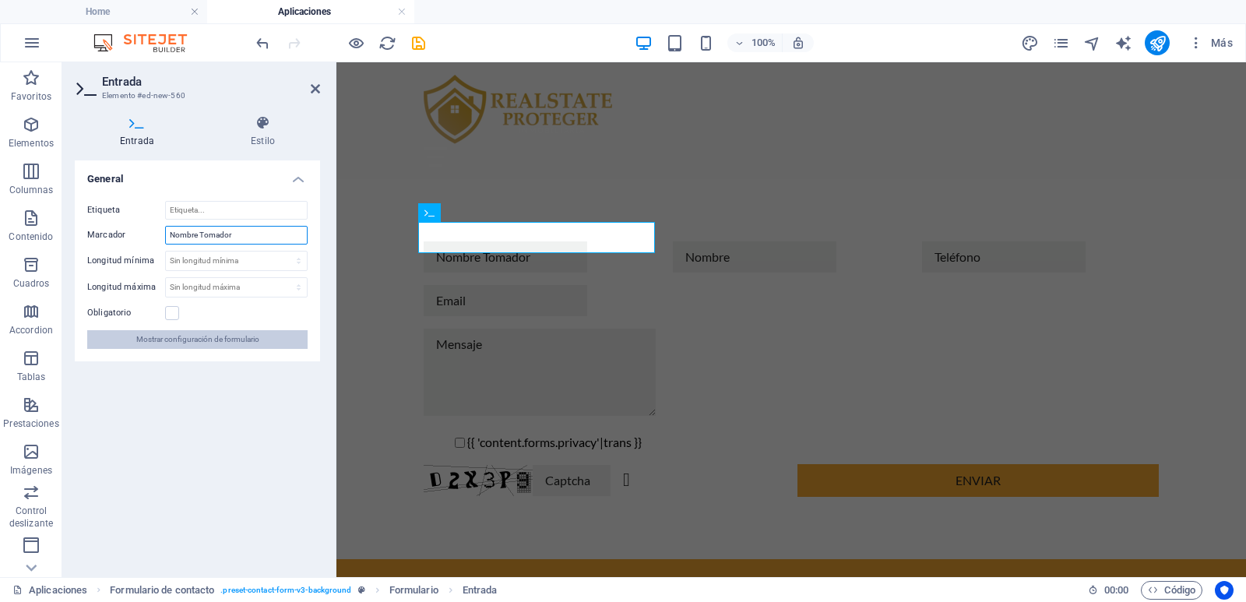
type input "Nombre Tomador"
click at [217, 337] on span "Mostrar configuración de formulario" at bounding box center [197, 339] width 123 height 19
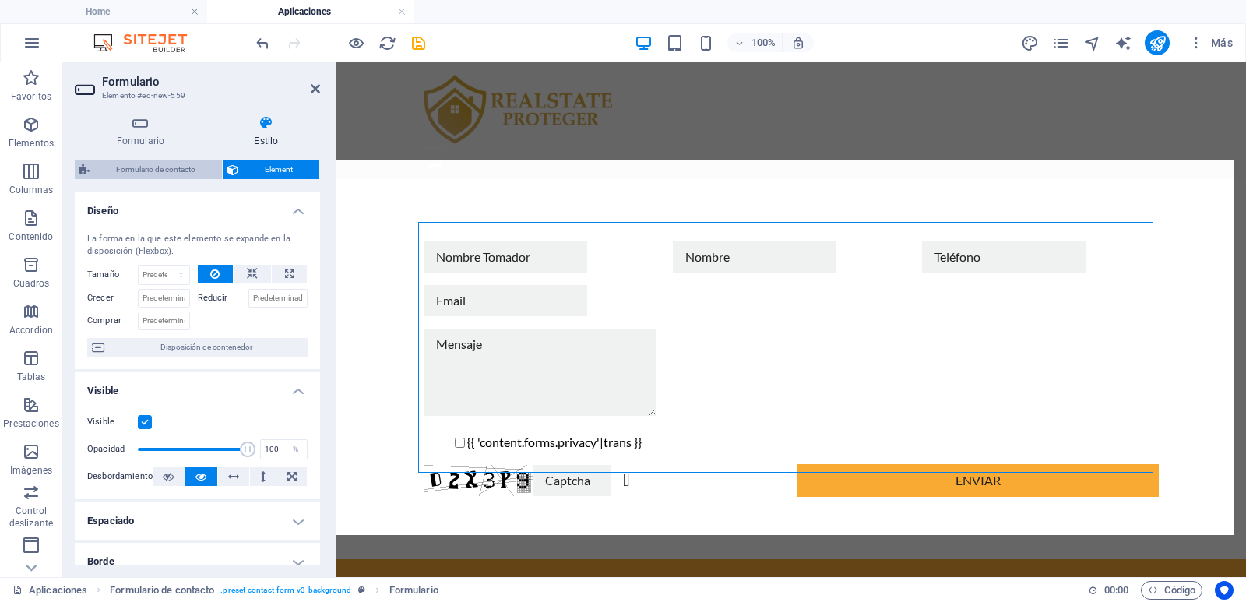
click at [182, 174] on span "Formulario de contacto" at bounding box center [155, 169] width 123 height 19
select select "rem"
select select "preset-contact-form-v3-background"
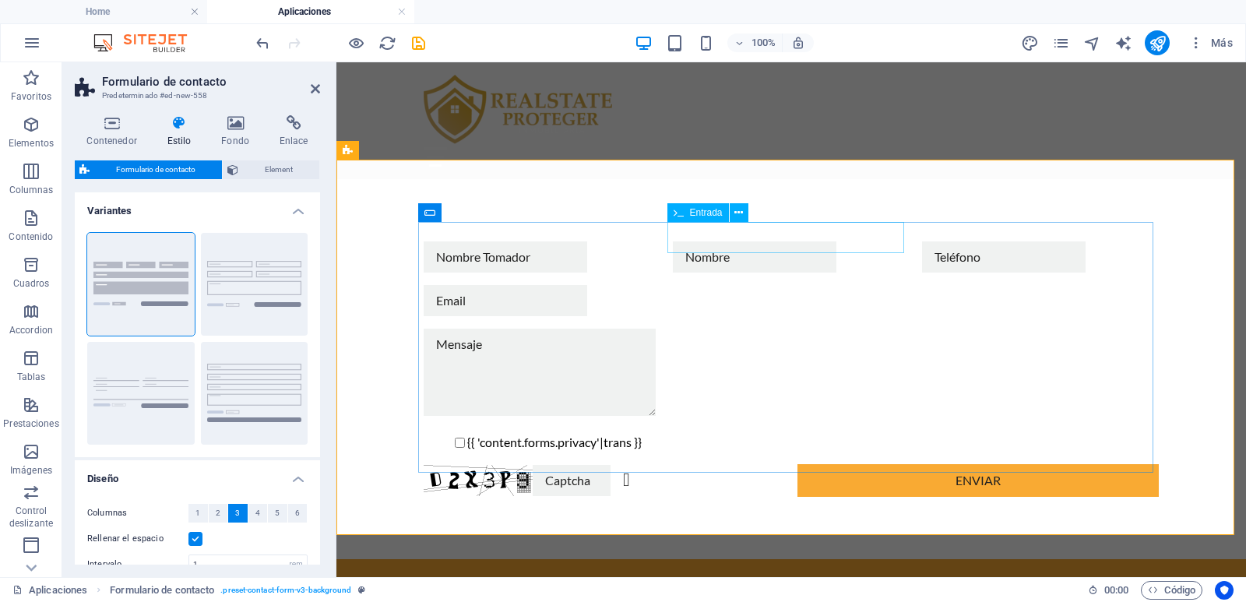
click at [837, 241] on input "text" at bounding box center [755, 256] width 164 height 31
click at [720, 245] on input "text" at bounding box center [755, 256] width 164 height 31
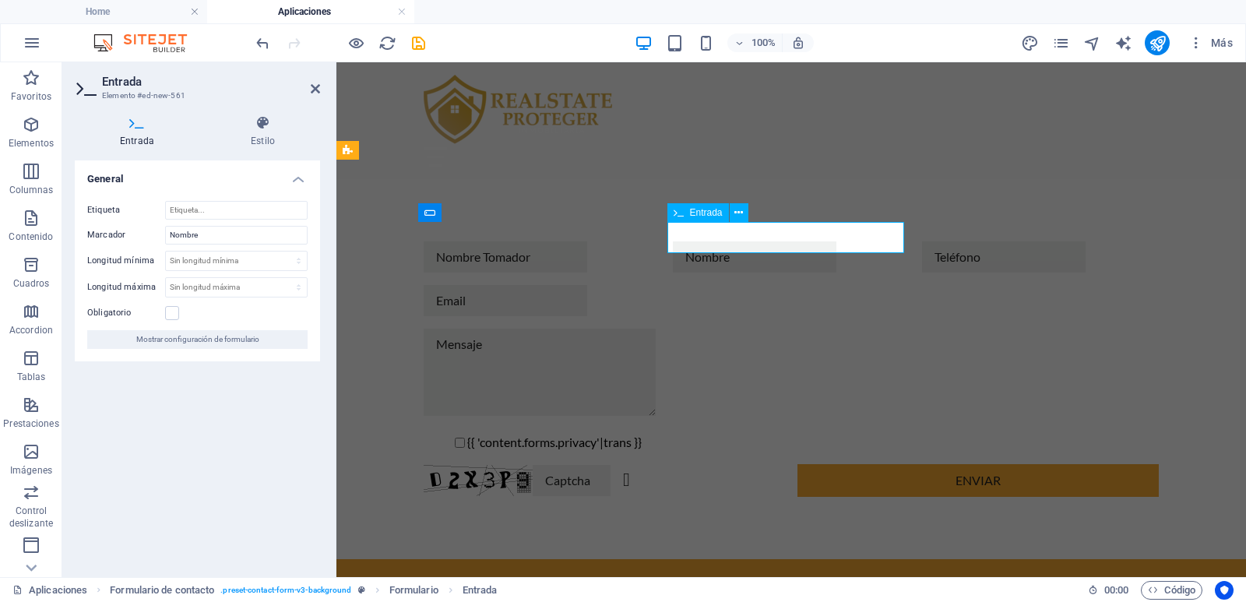
click at [741, 241] on input "text" at bounding box center [755, 256] width 164 height 31
click at [750, 179] on div "Apellido {{ 'content.forms.privacy'|trans }} ¿Ilegible? Regenerar Enviar" at bounding box center [791, 369] width 910 height 380
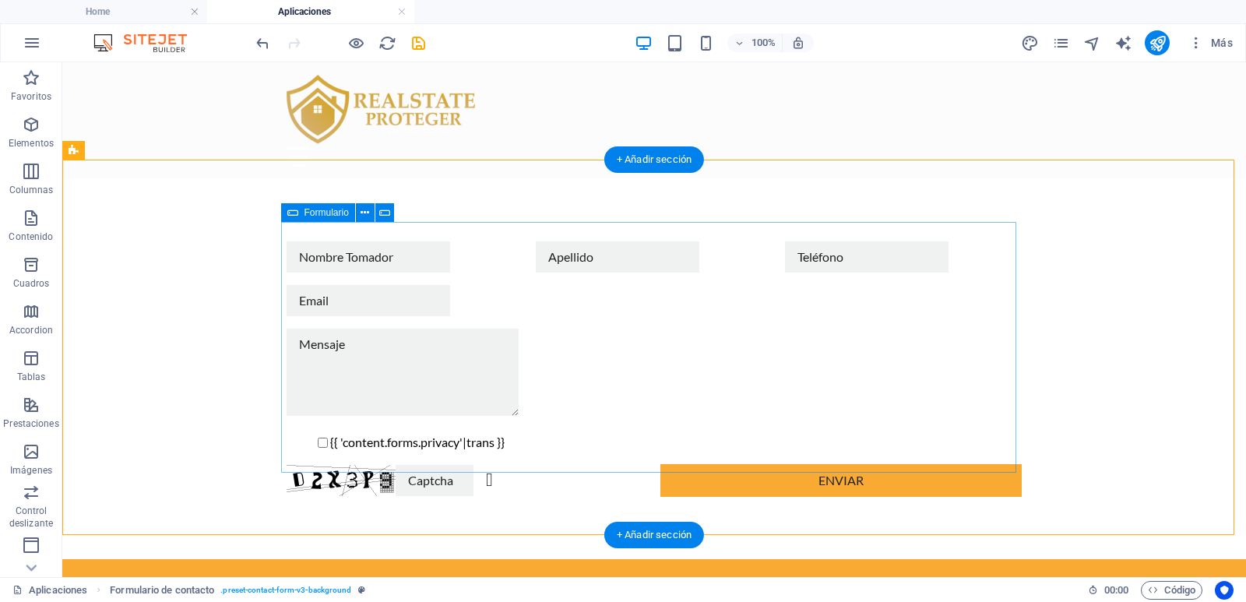
click at [416, 258] on div "Apellido {{ 'content.forms.privacy'|trans }} ¿Ilegible? Regenerar Enviar" at bounding box center [654, 369] width 735 height 268
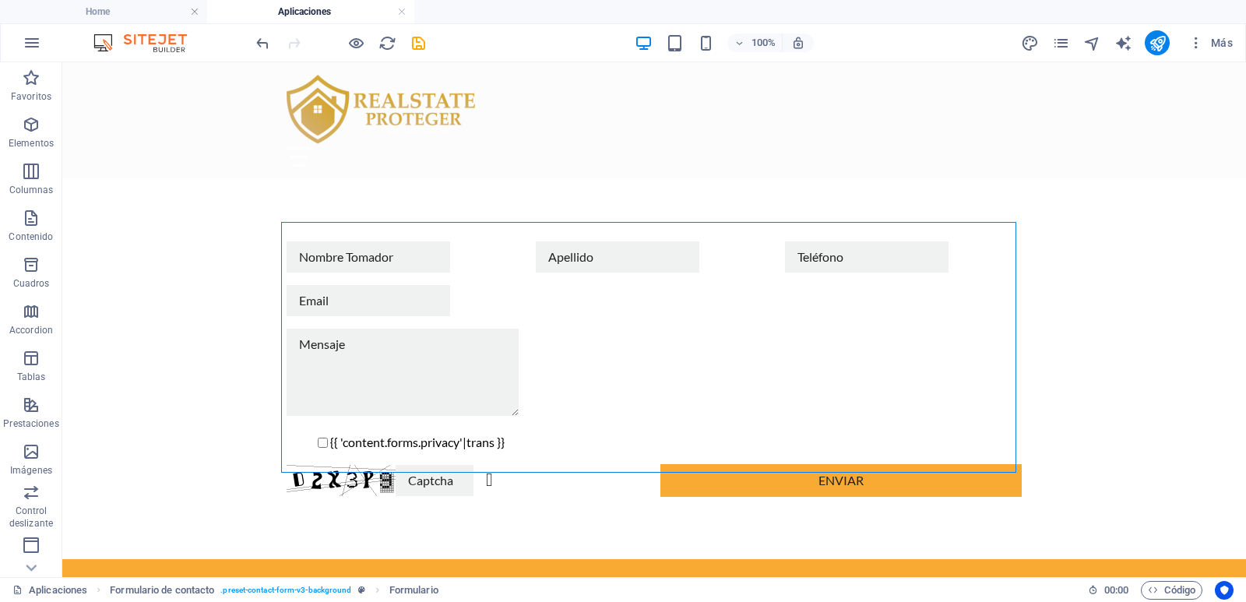
type input "Apellido"
